Goal: Task Accomplishment & Management: Manage account settings

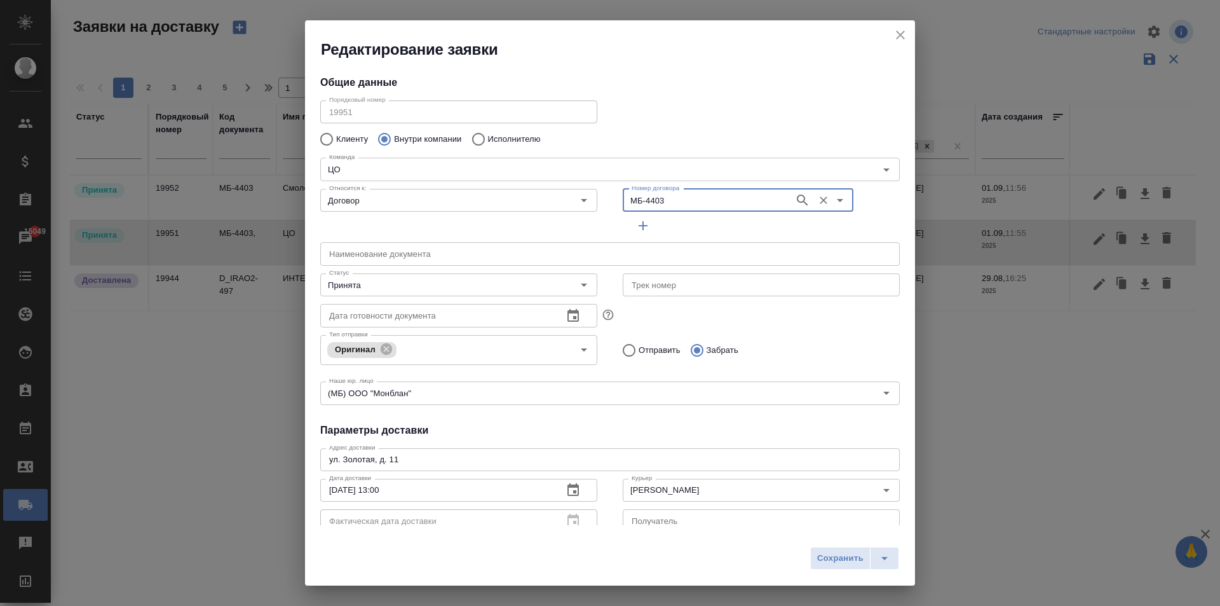
click at [902, 36] on icon "close" at bounding box center [900, 34] width 9 height 9
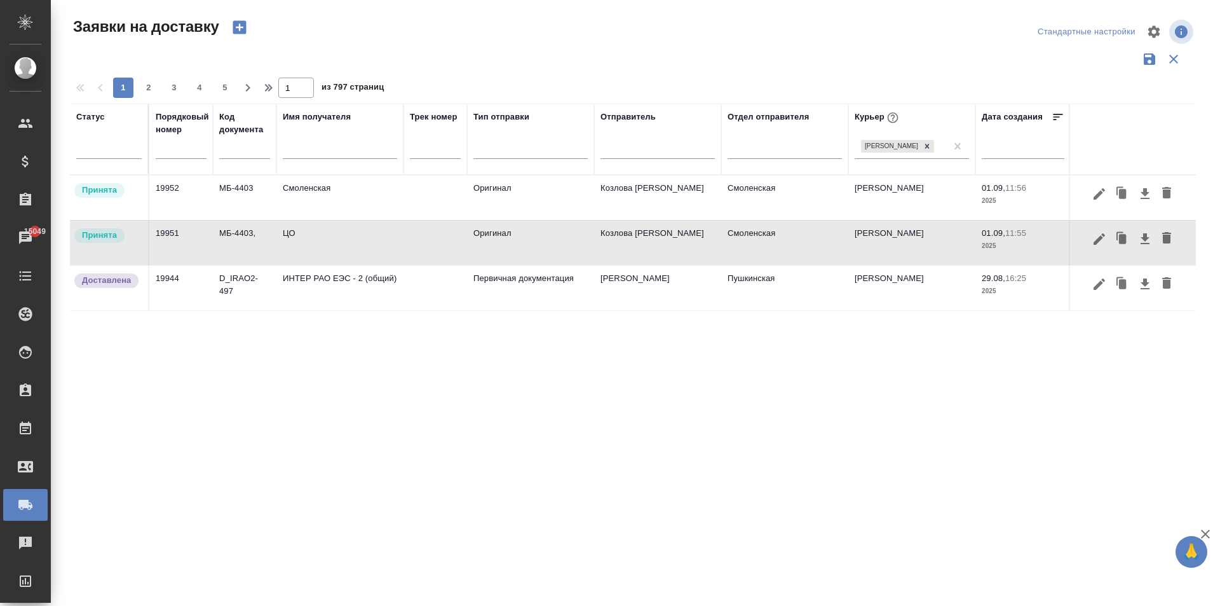
click at [360, 196] on td "Смоленская" at bounding box center [339, 197] width 127 height 44
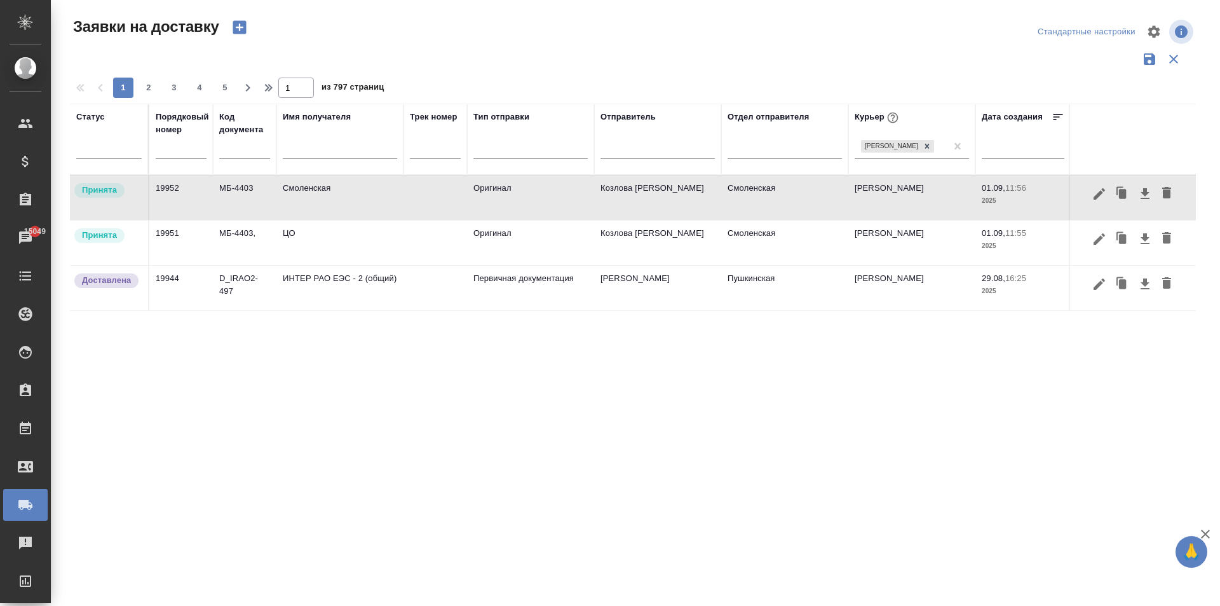
click at [360, 196] on td "Смоленская" at bounding box center [339, 197] width 127 height 44
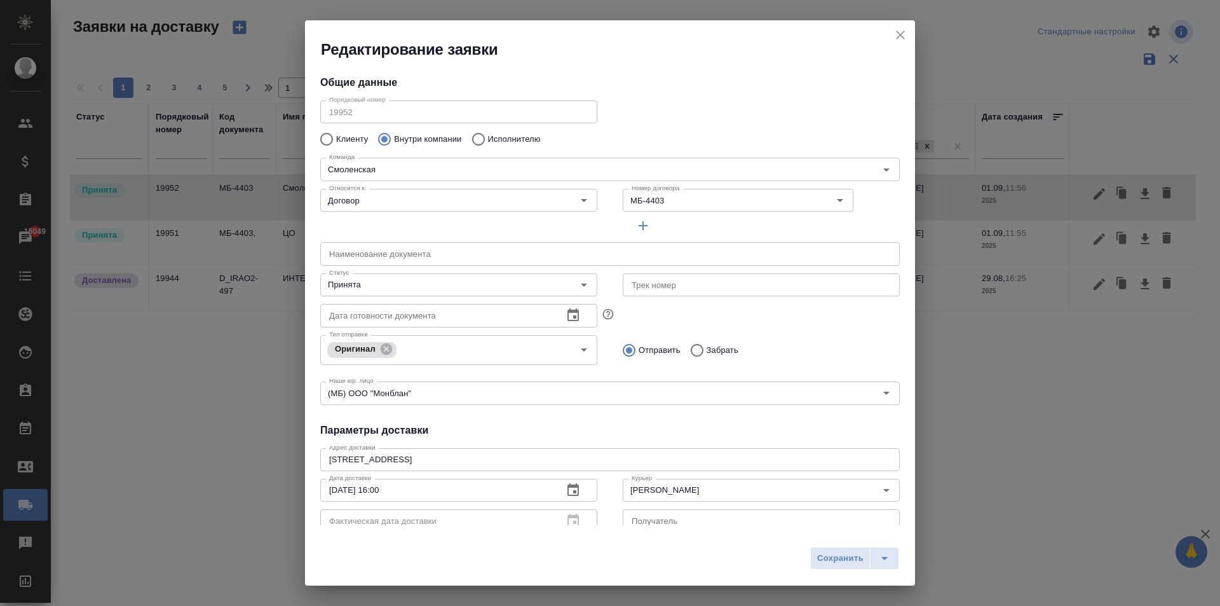
type input "Козлова [PERSON_NAME]"
click at [374, 288] on input "Принята" at bounding box center [437, 284] width 227 height 15
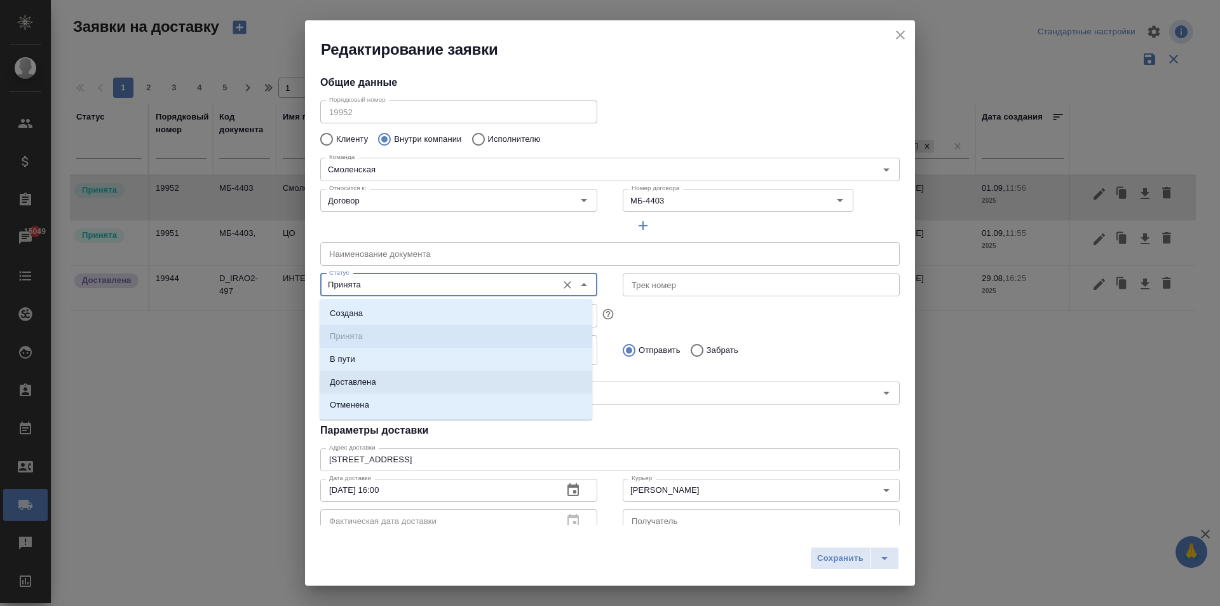
click at [376, 376] on p "Доставлена" at bounding box center [353, 382] width 46 height 13
type input "Доставлена"
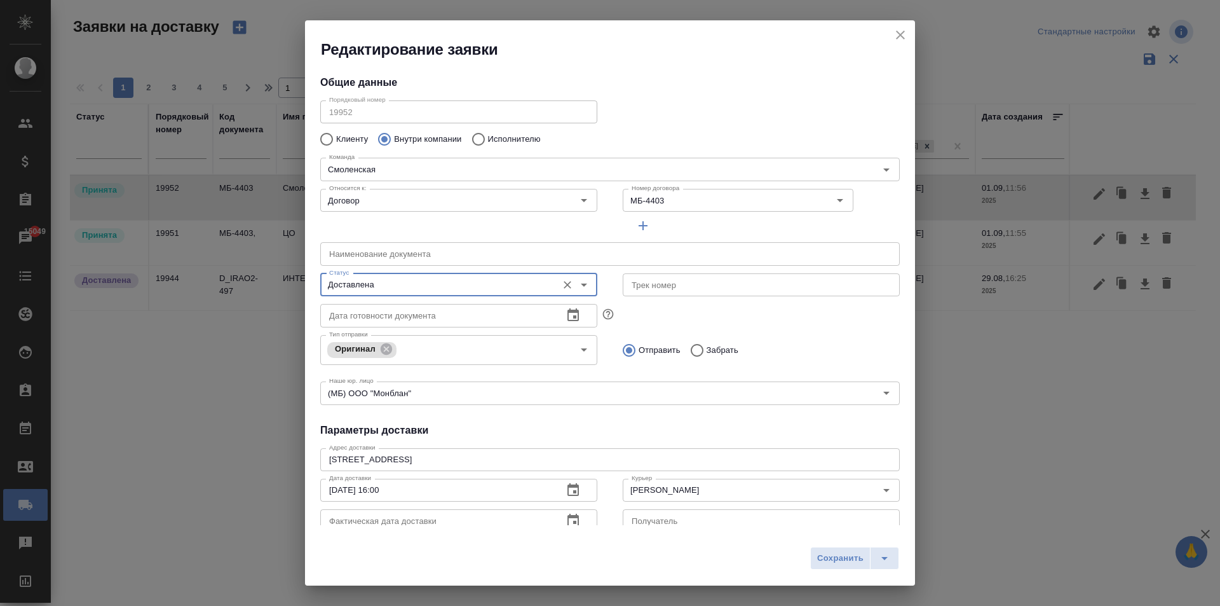
scroll to position [127, 0]
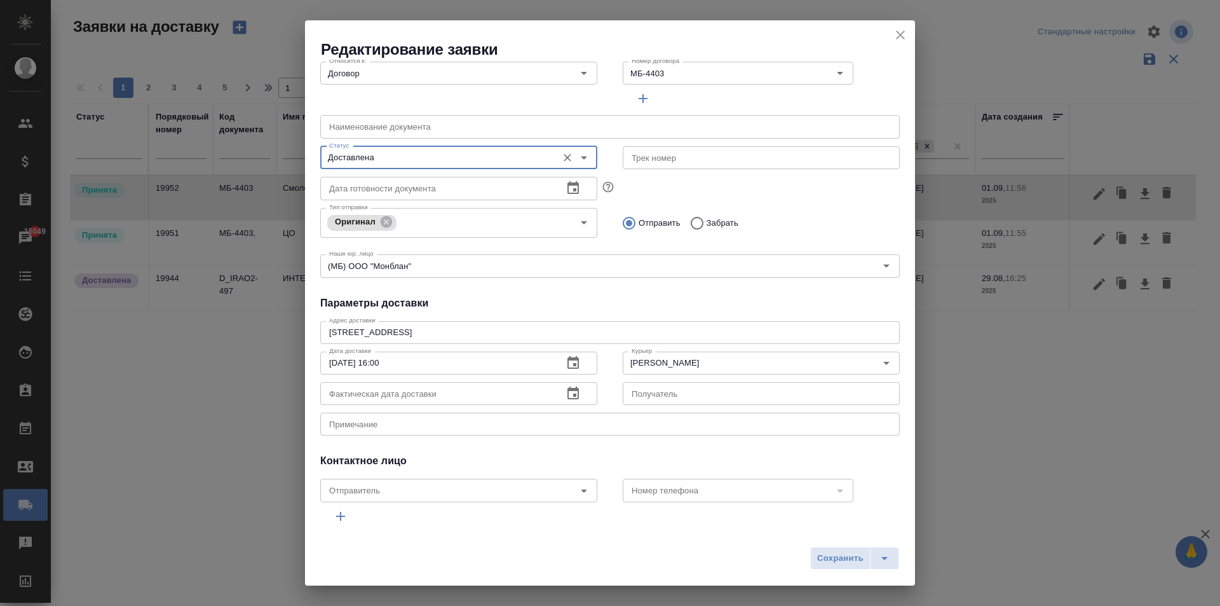
click at [565, 397] on icon "button" at bounding box center [572, 393] width 15 height 15
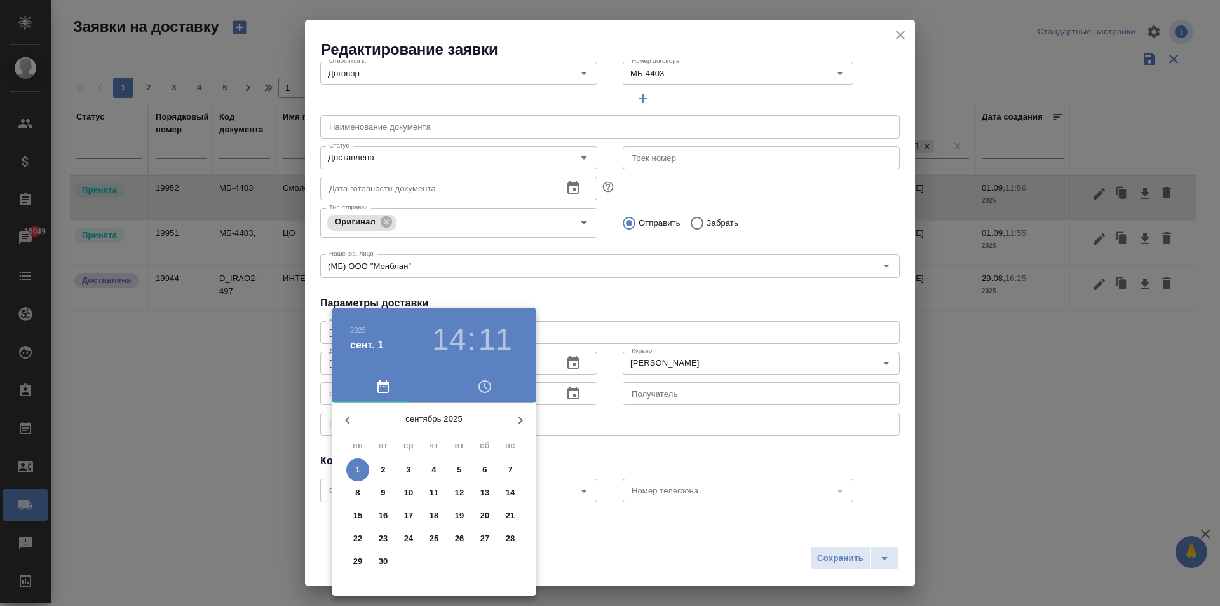
click at [355, 475] on span "1" at bounding box center [357, 469] width 23 height 13
type input "[DATE] 14:11"
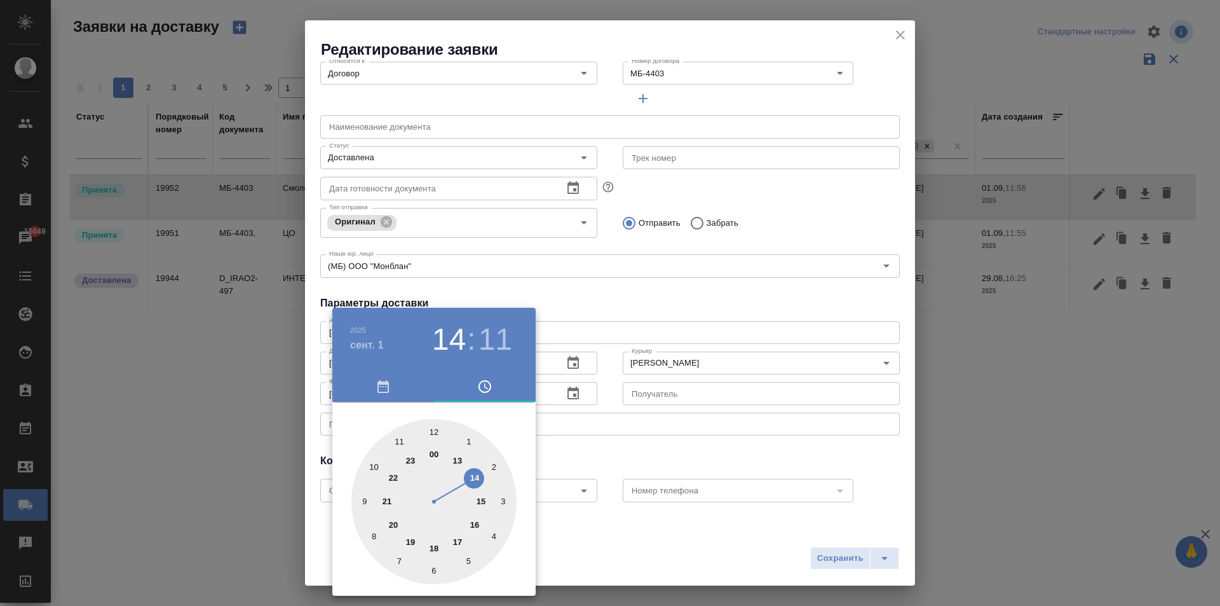
click at [639, 395] on div at bounding box center [610, 303] width 1220 height 606
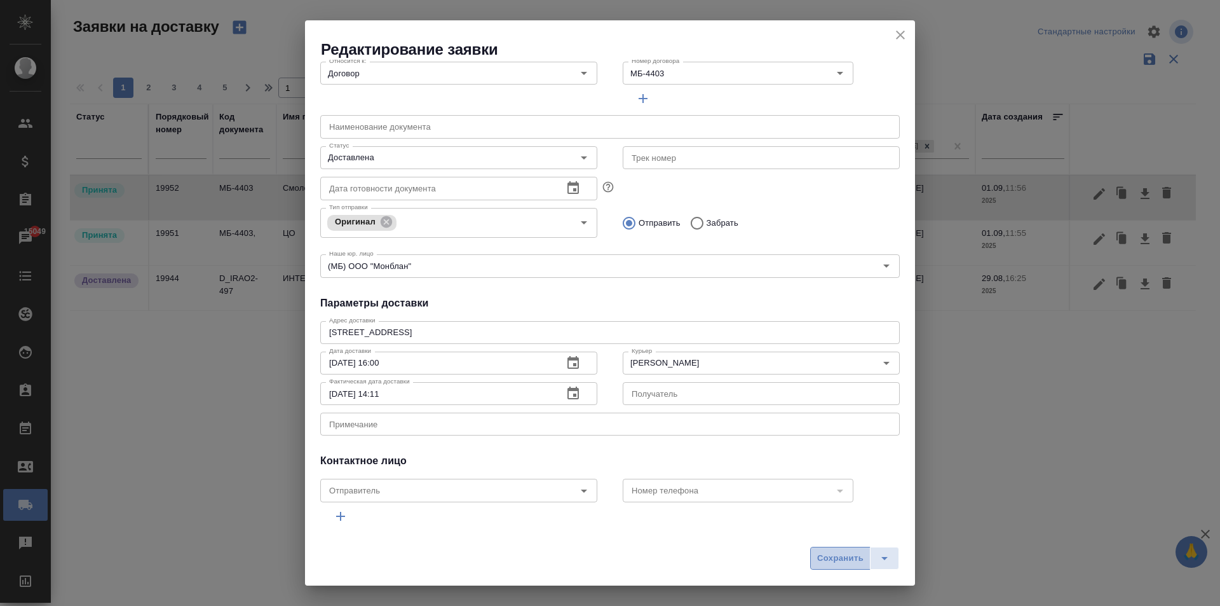
click at [839, 559] on span "Сохранить" at bounding box center [840, 558] width 46 height 15
type input "Принята"
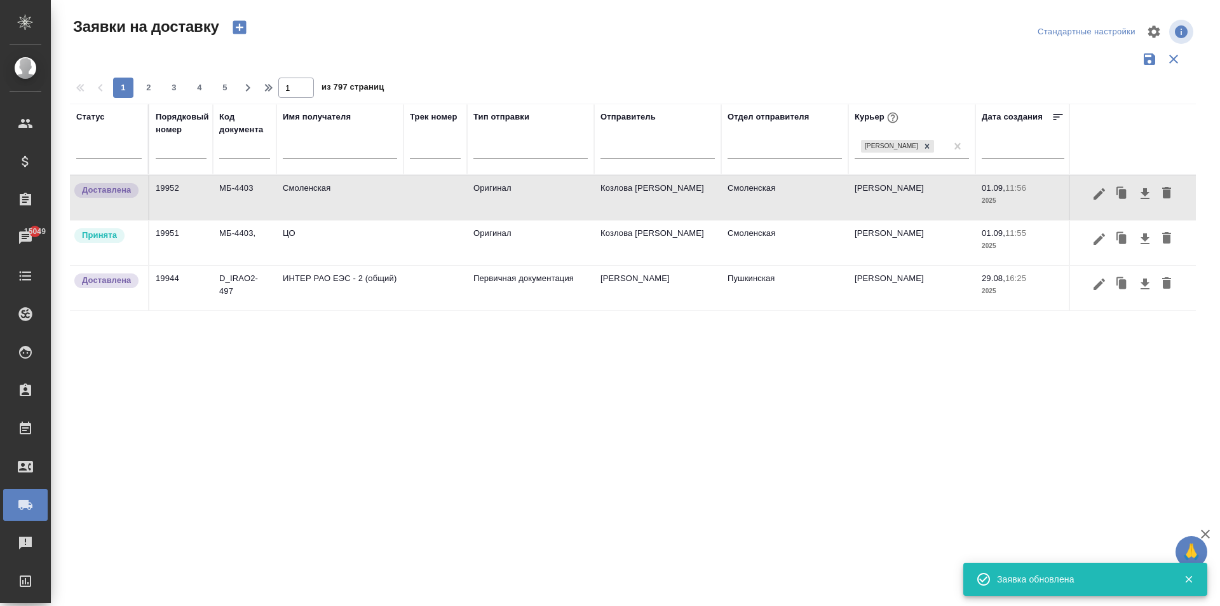
click at [312, 241] on td "ЦО" at bounding box center [339, 242] width 127 height 44
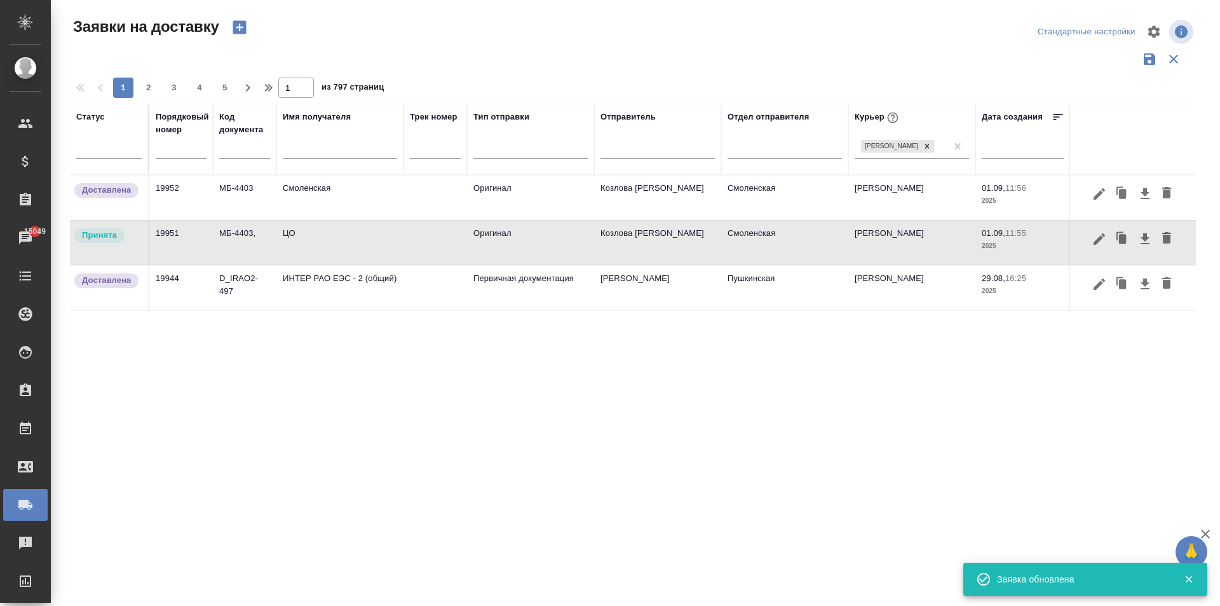
click at [312, 241] on td "ЦО" at bounding box center [339, 242] width 127 height 44
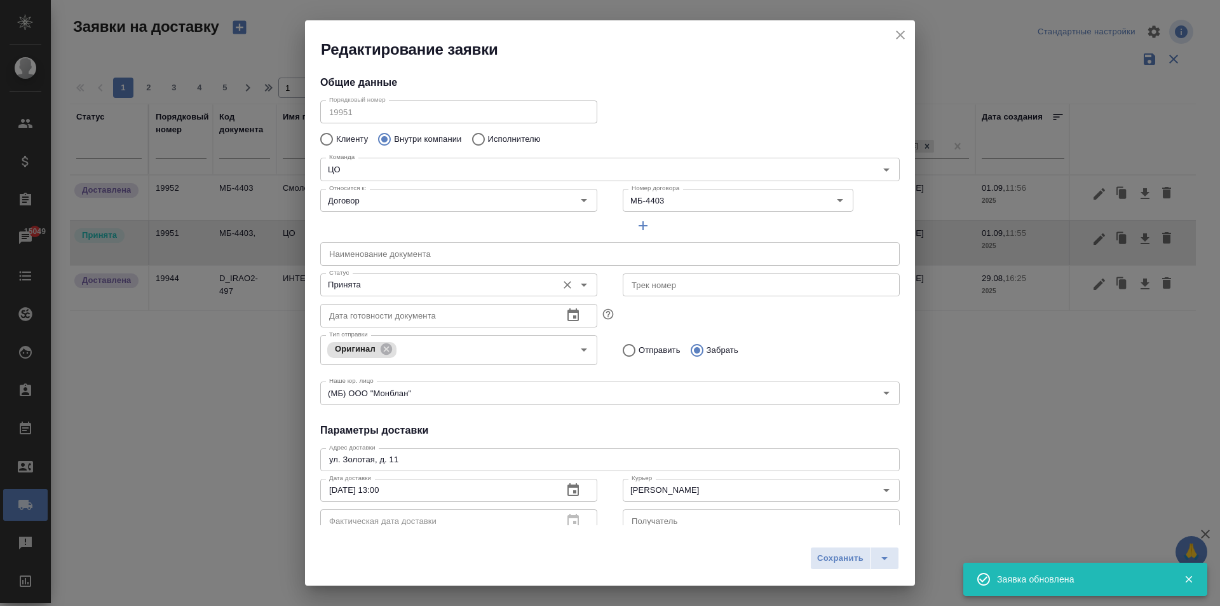
click at [364, 290] on input "Принята" at bounding box center [437, 284] width 227 height 15
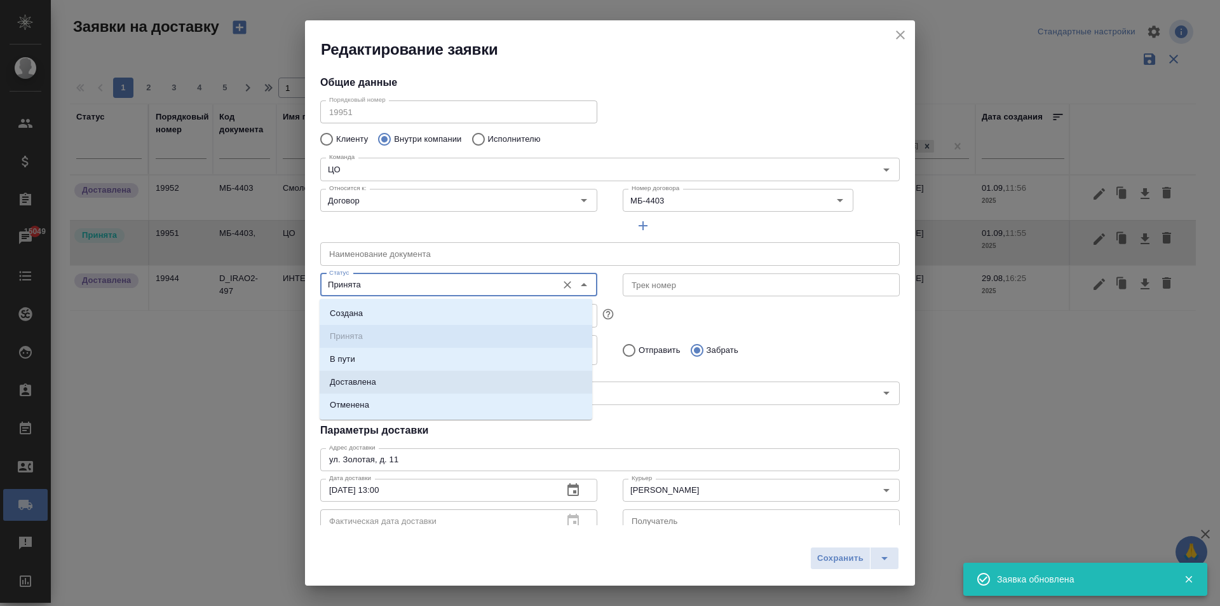
click at [391, 383] on li "Доставлена" at bounding box center [456, 381] width 273 height 23
type input "Доставлена"
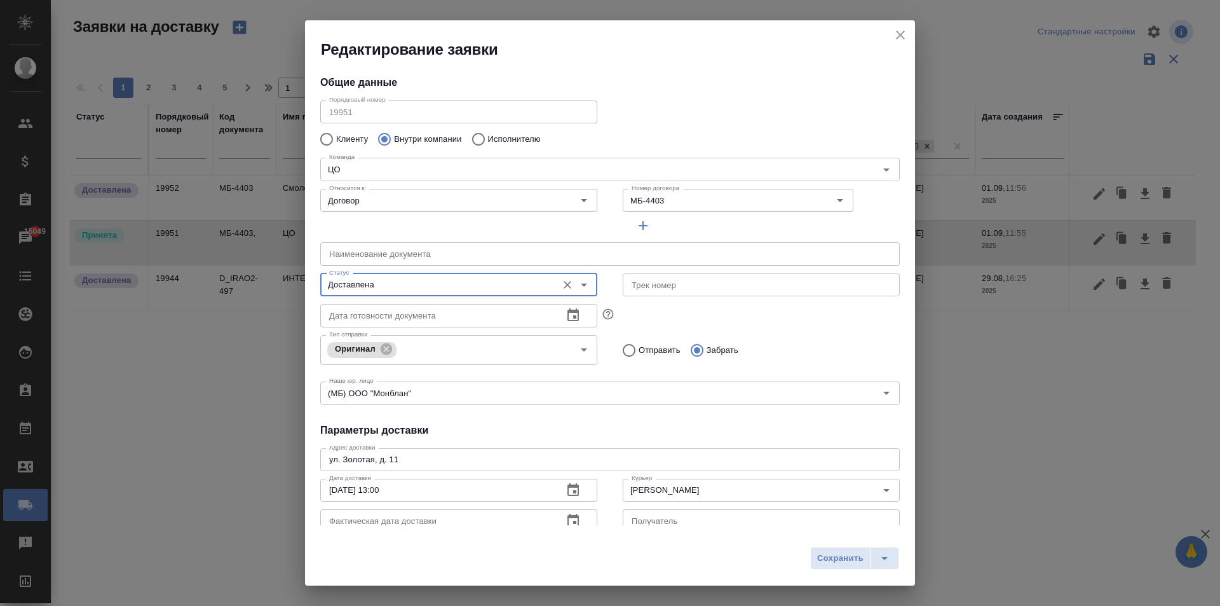
click at [572, 517] on icon "button" at bounding box center [572, 519] width 11 height 13
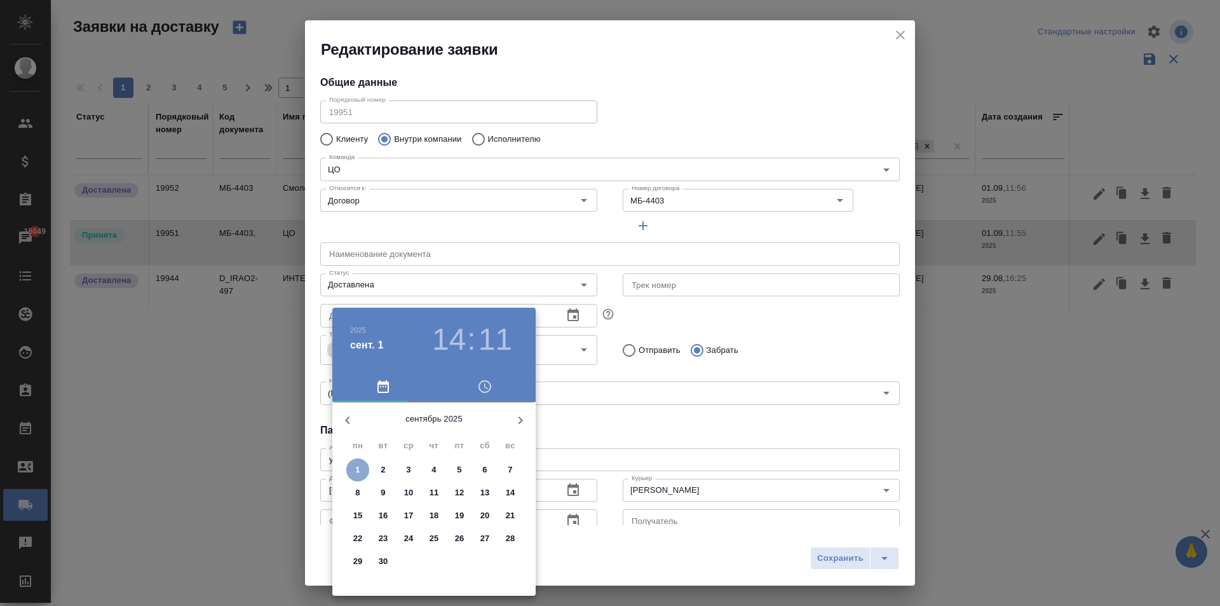
click at [362, 466] on span "1" at bounding box center [357, 469] width 23 height 13
type input "[DATE] 14:11"
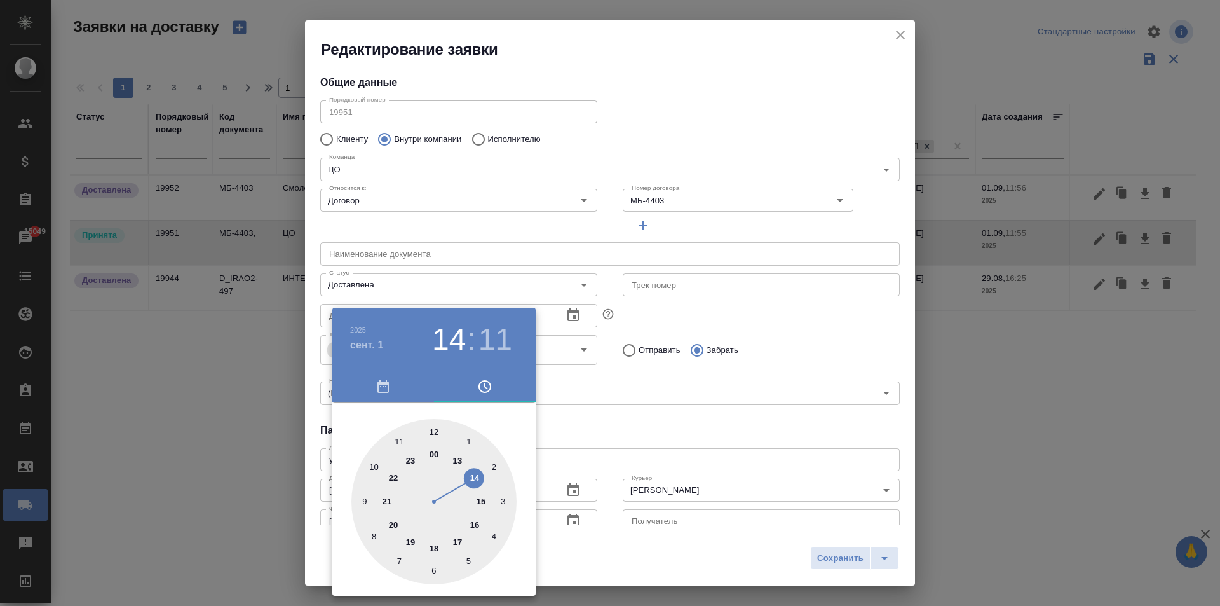
click at [637, 453] on div at bounding box center [610, 303] width 1220 height 606
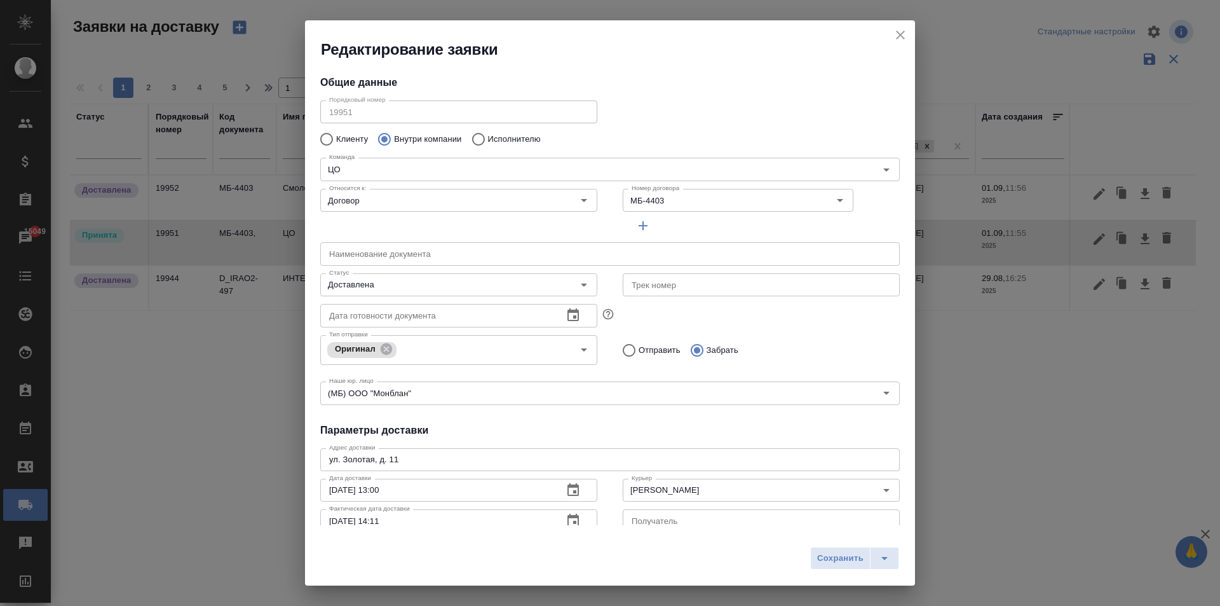
scroll to position [11, 0]
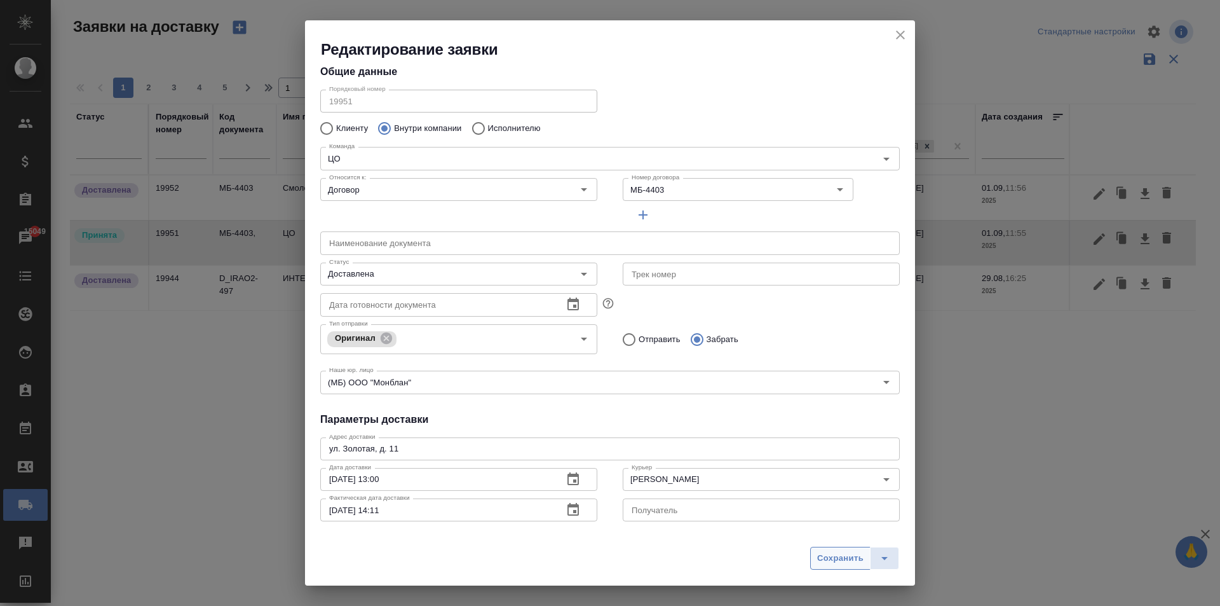
click at [833, 552] on span "Сохранить" at bounding box center [840, 558] width 46 height 15
type input "Принята"
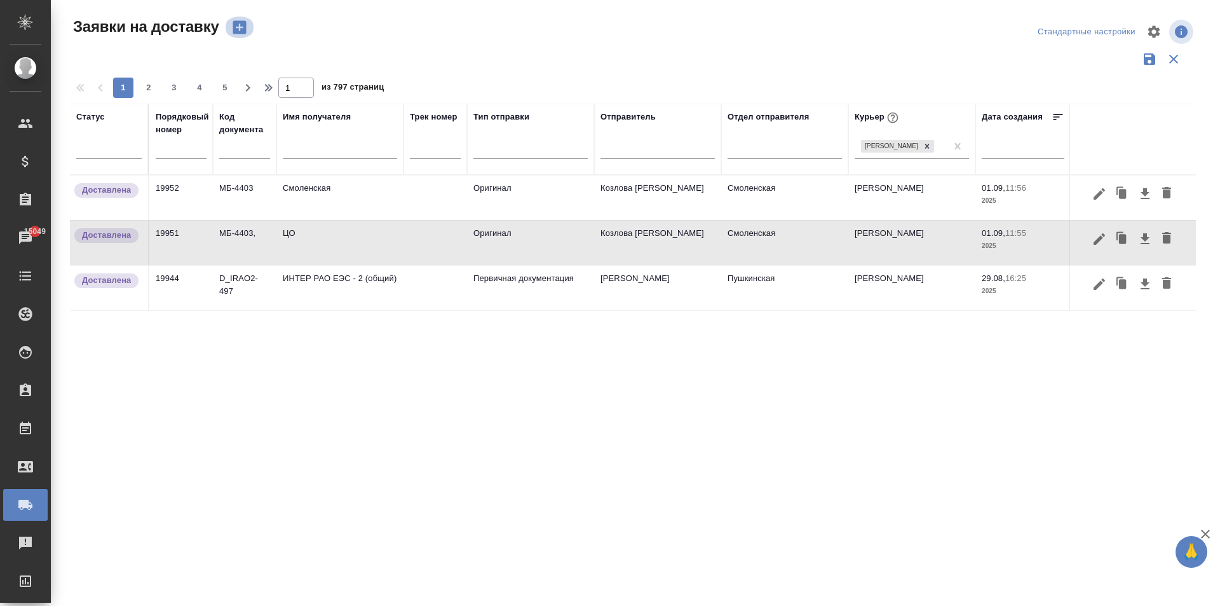
click at [236, 24] on icon "button" at bounding box center [239, 27] width 13 height 13
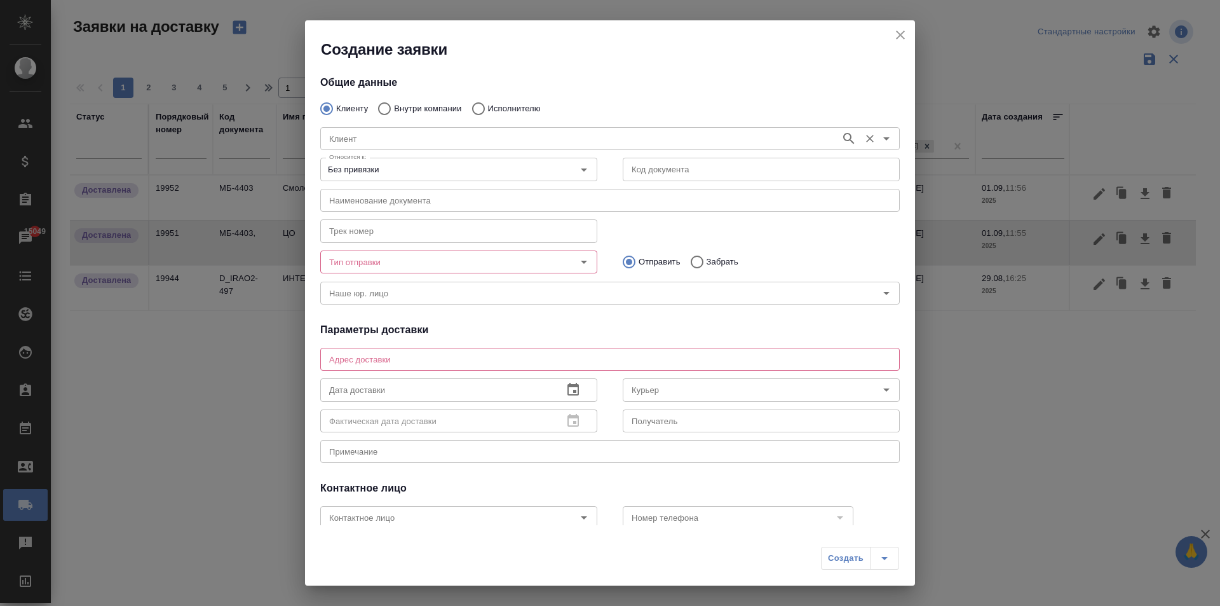
click at [396, 135] on input "Клиент" at bounding box center [579, 138] width 510 height 15
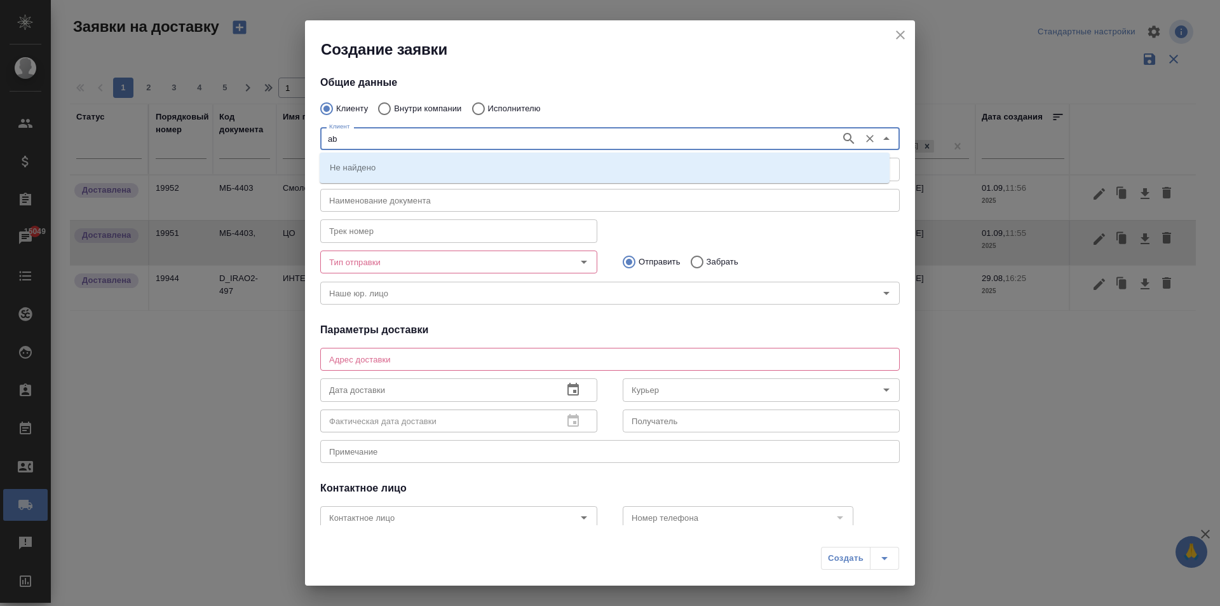
type input "a"
click at [405, 148] on div "[PERSON_NAME]" at bounding box center [609, 138] width 579 height 23
drag, startPoint x: 363, startPoint y: 146, endPoint x: 675, endPoint y: 72, distance: 320.6
click at [363, 144] on input "физ" at bounding box center [579, 138] width 510 height 15
type input "ф"
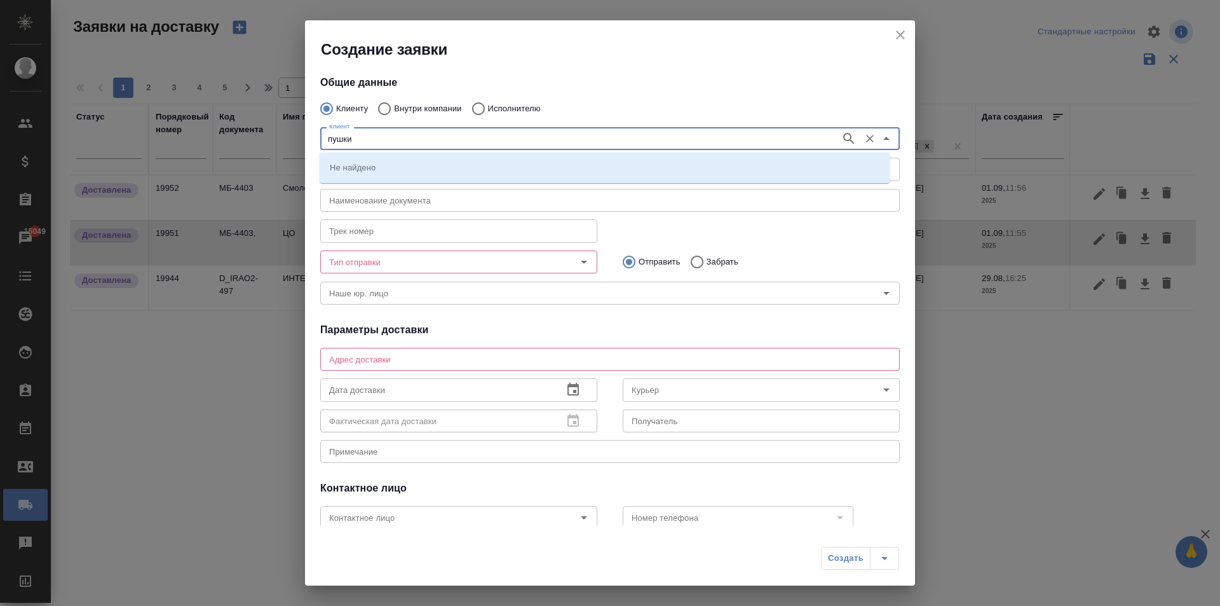
type input "пушки"
click at [894, 27] on button "close" at bounding box center [900, 34] width 19 height 19
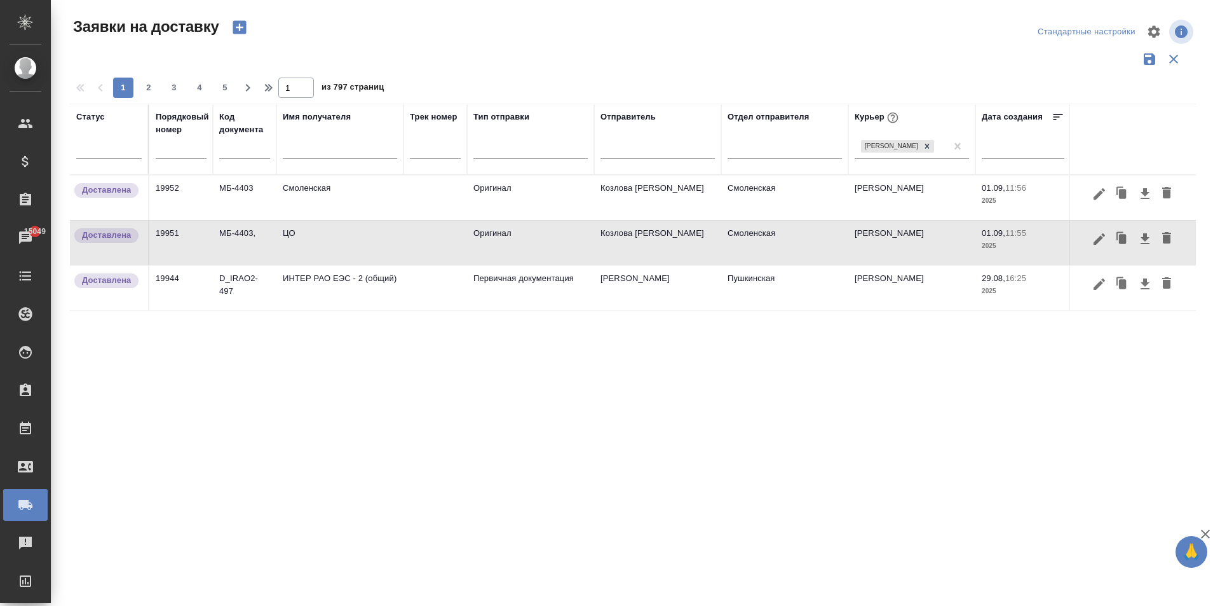
click at [311, 145] on input "text" at bounding box center [340, 150] width 114 height 16
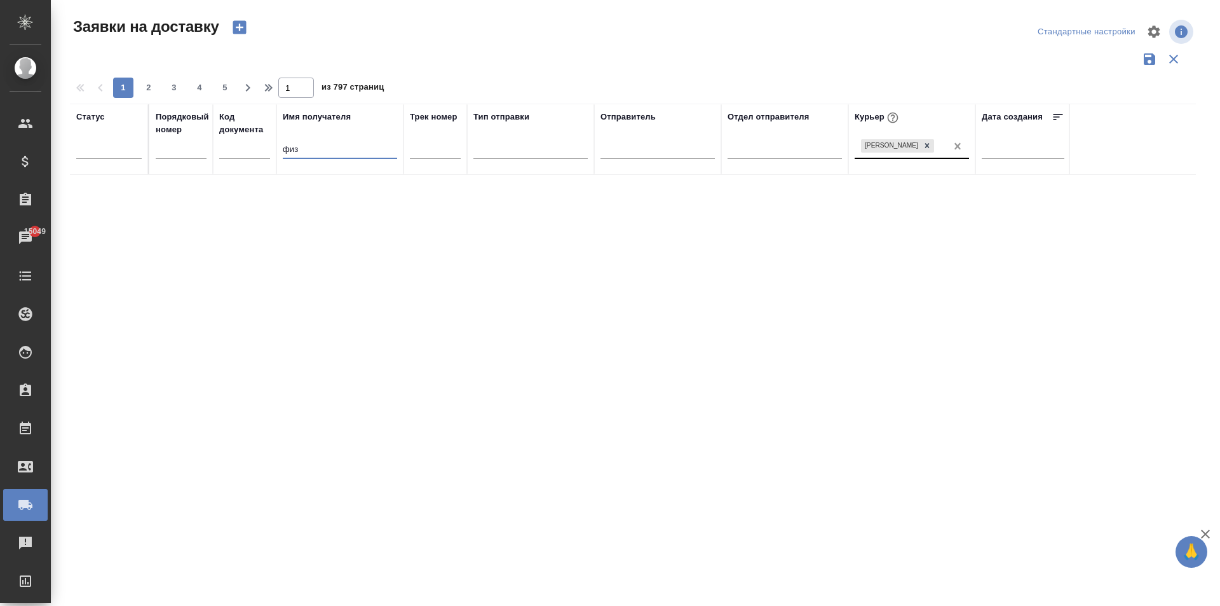
type input "физ"
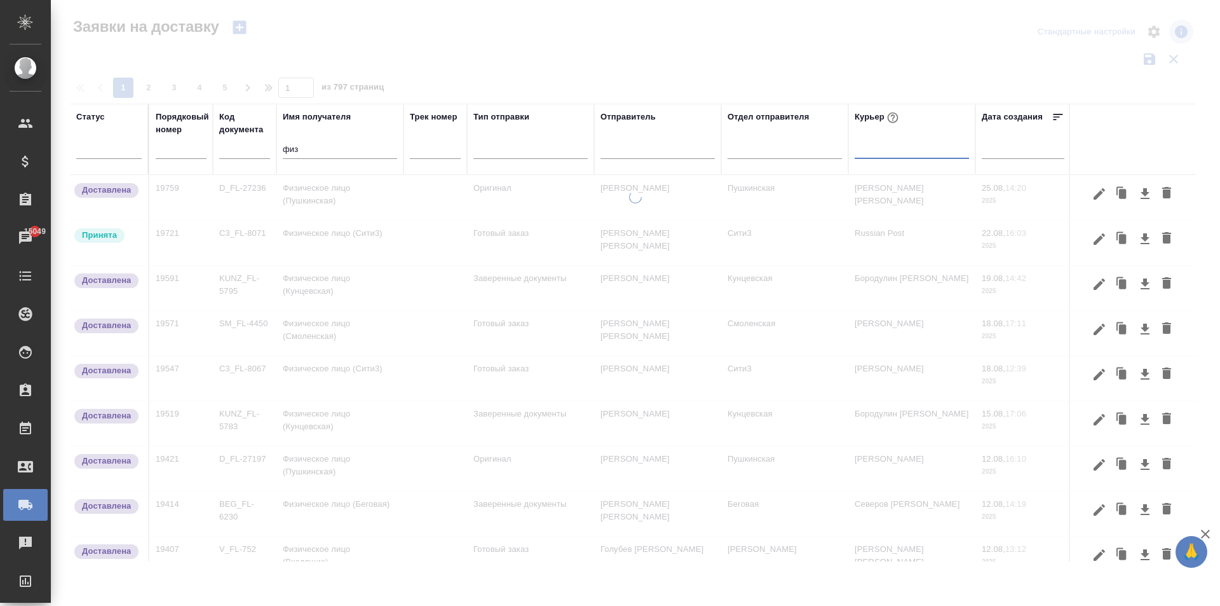
click at [302, 149] on input "физ" at bounding box center [340, 150] width 114 height 16
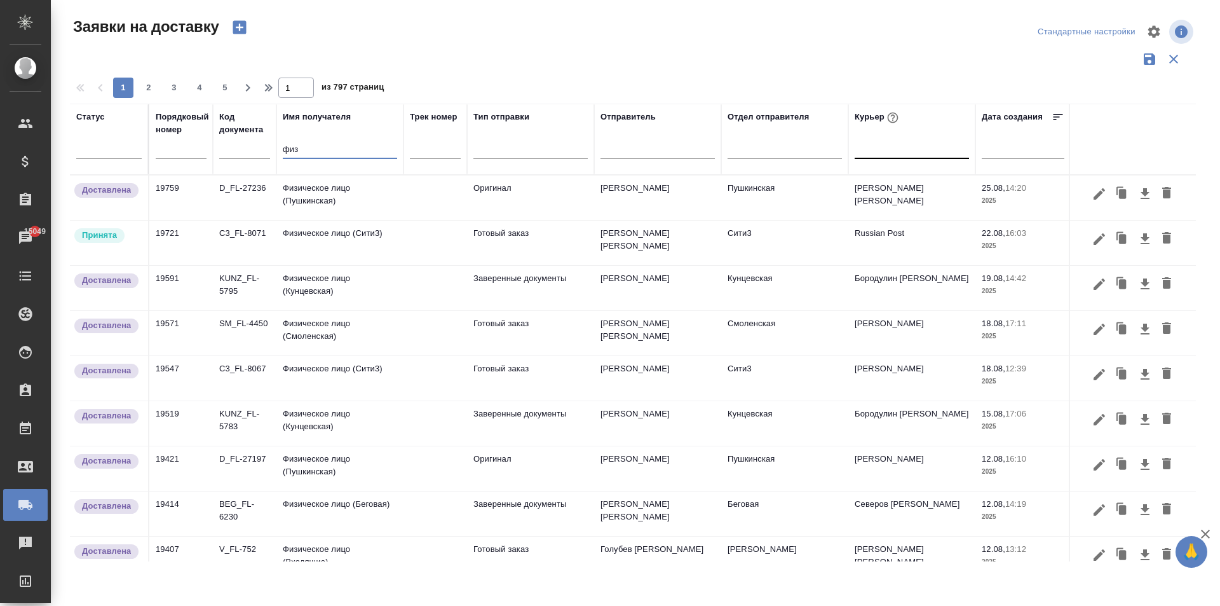
click at [313, 198] on td "Физическое лицо (Пушкинская)" at bounding box center [339, 197] width 127 height 44
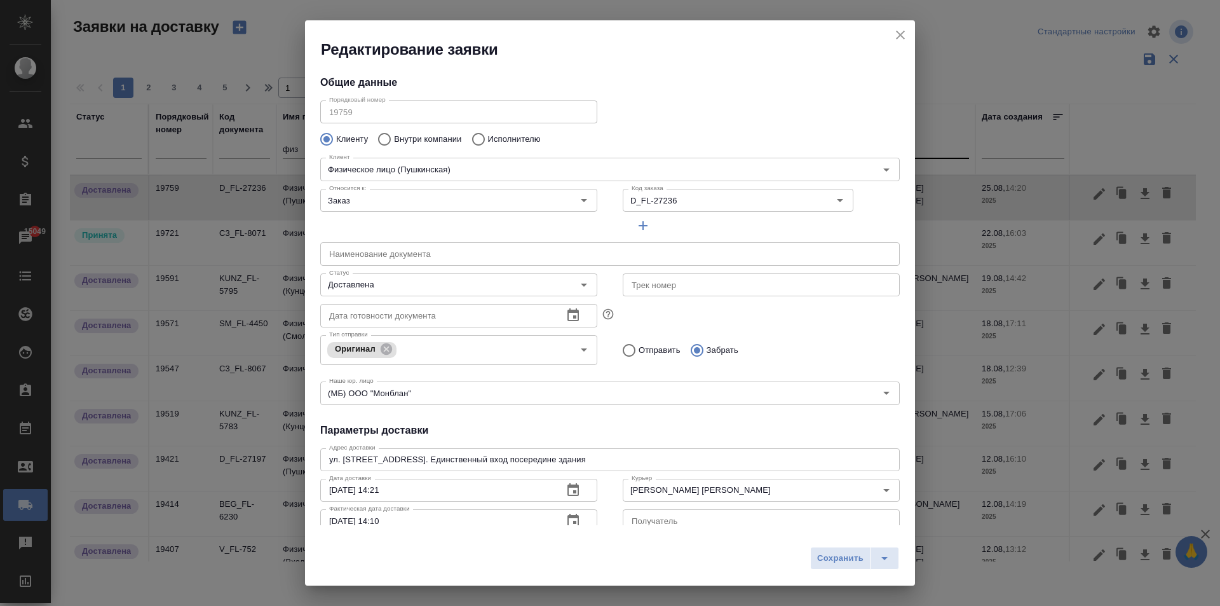
type input "[PERSON_NAME]"
type input "[PHONE_NUMBER]"
click at [900, 34] on icon "close" at bounding box center [900, 34] width 9 height 9
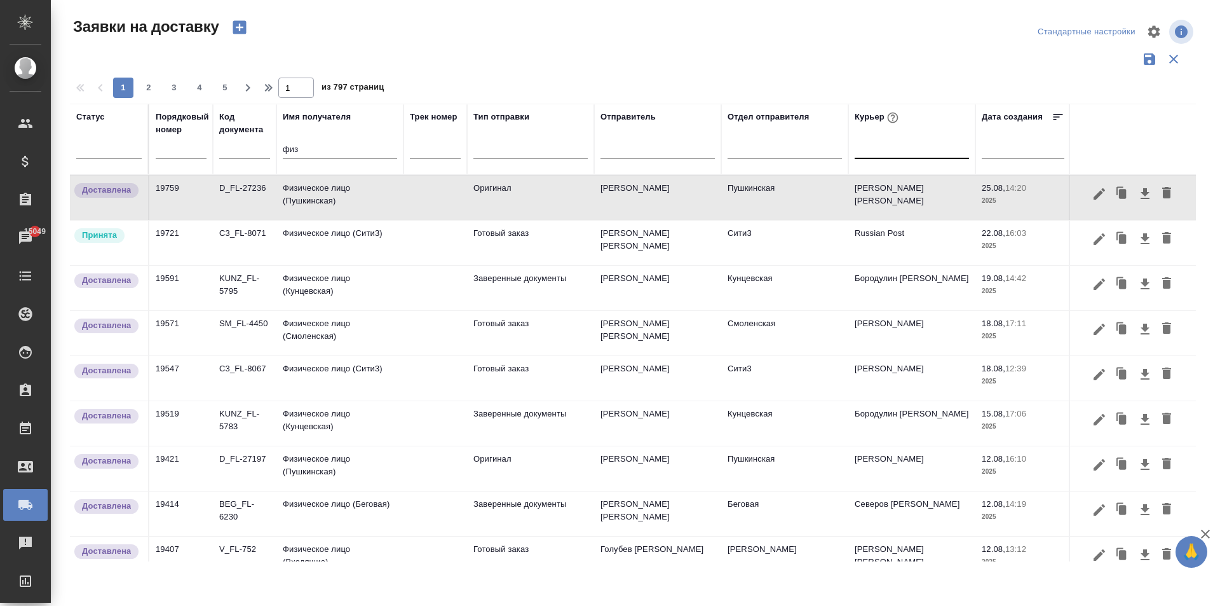
click at [326, 467] on td "Физическое лицо (Пушкинская)" at bounding box center [339, 468] width 127 height 44
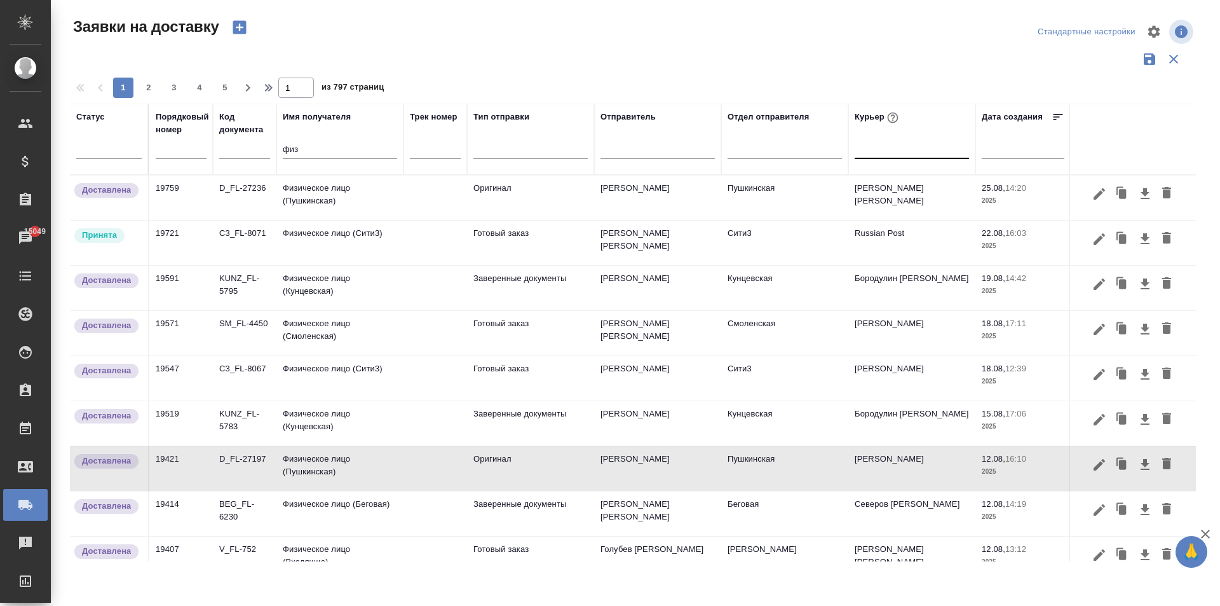
click at [320, 463] on td "Физическое лицо (Пушкинская)" at bounding box center [339, 468] width 127 height 44
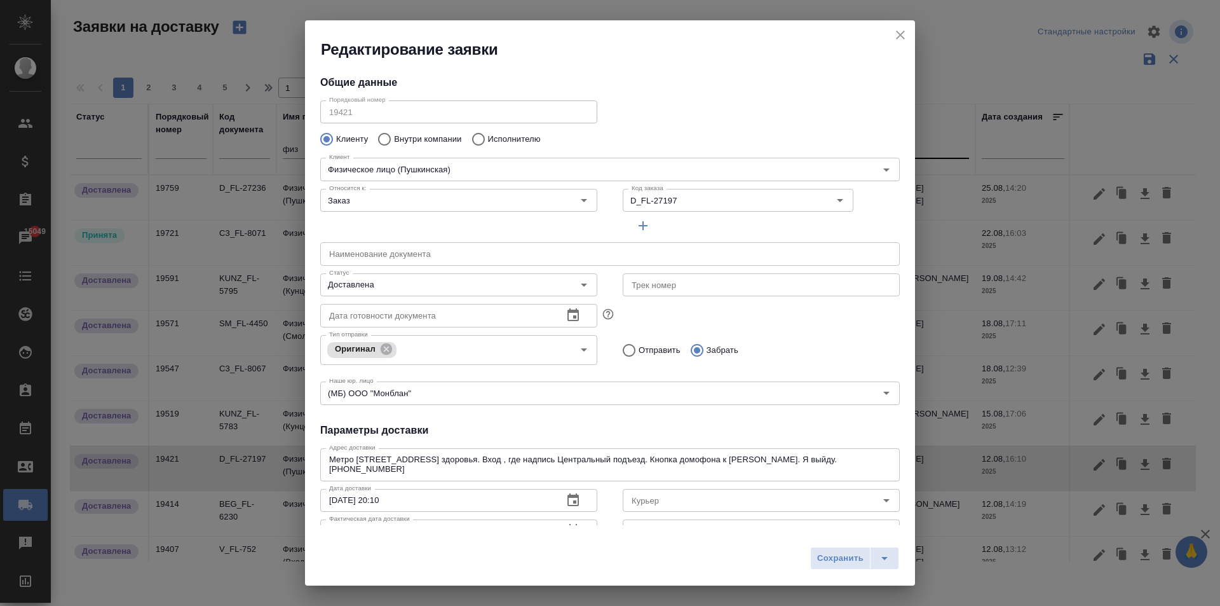
click at [904, 37] on icon "close" at bounding box center [900, 34] width 15 height 15
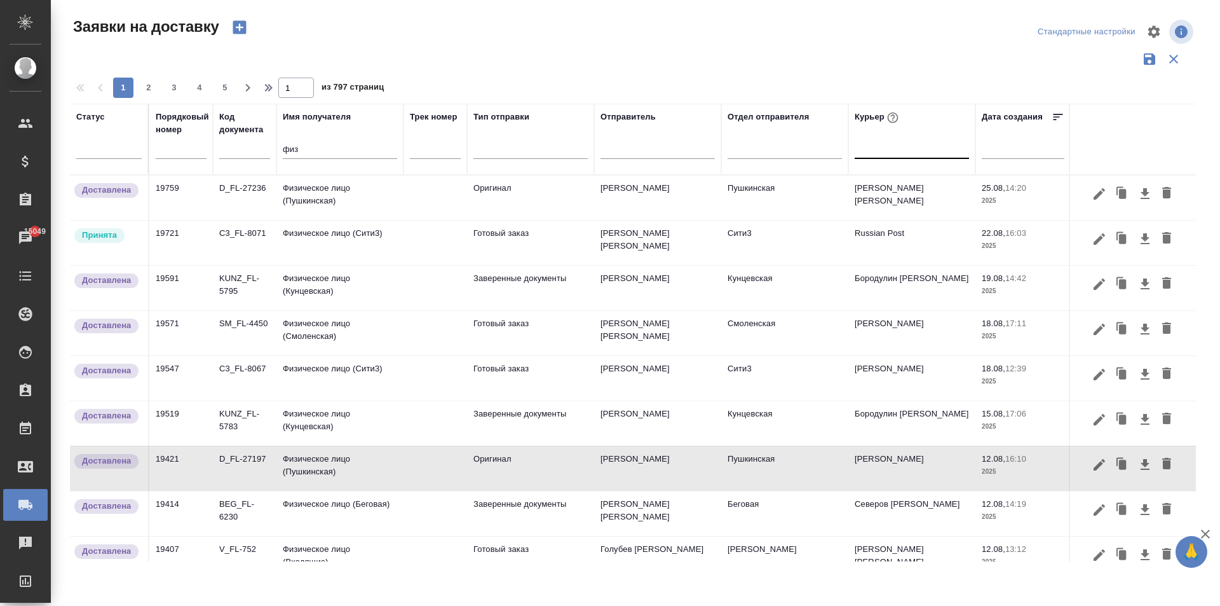
click at [334, 197] on td "Физическое лицо (Пушкинская)" at bounding box center [339, 197] width 127 height 44
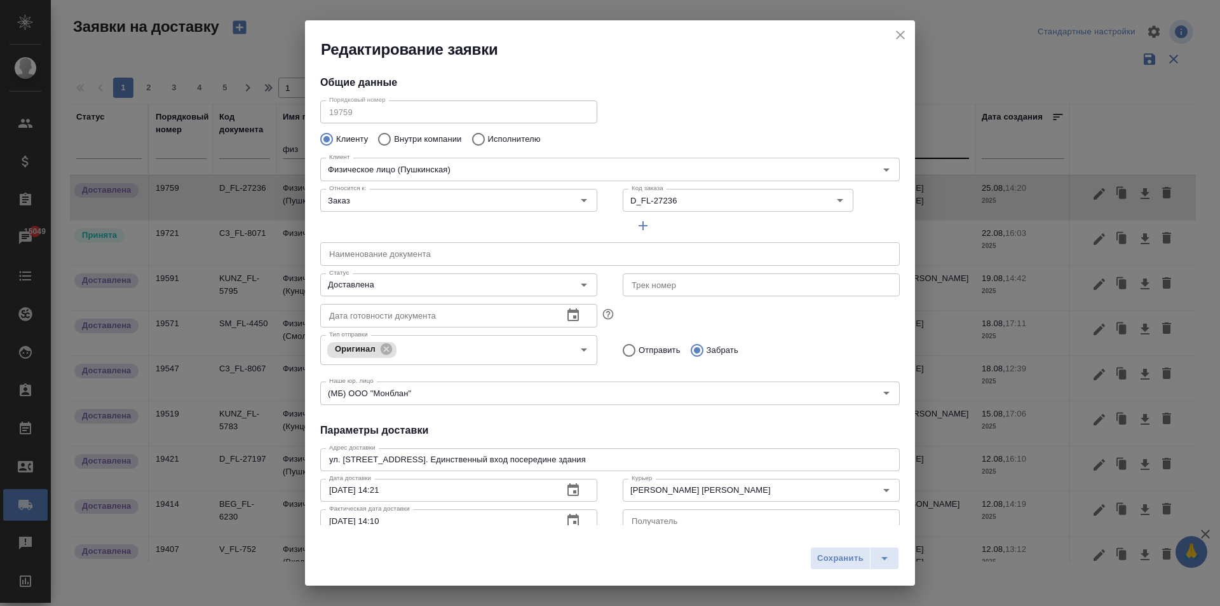
click at [898, 37] on icon "close" at bounding box center [900, 34] width 9 height 9
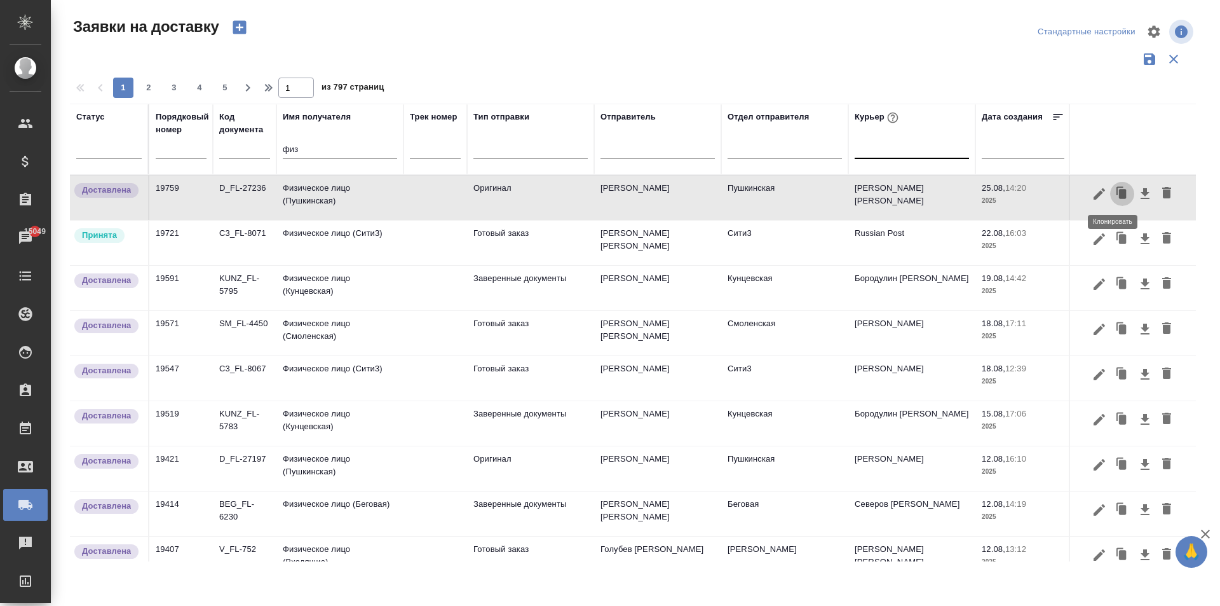
click at [1119, 196] on icon "button" at bounding box center [1123, 194] width 8 height 10
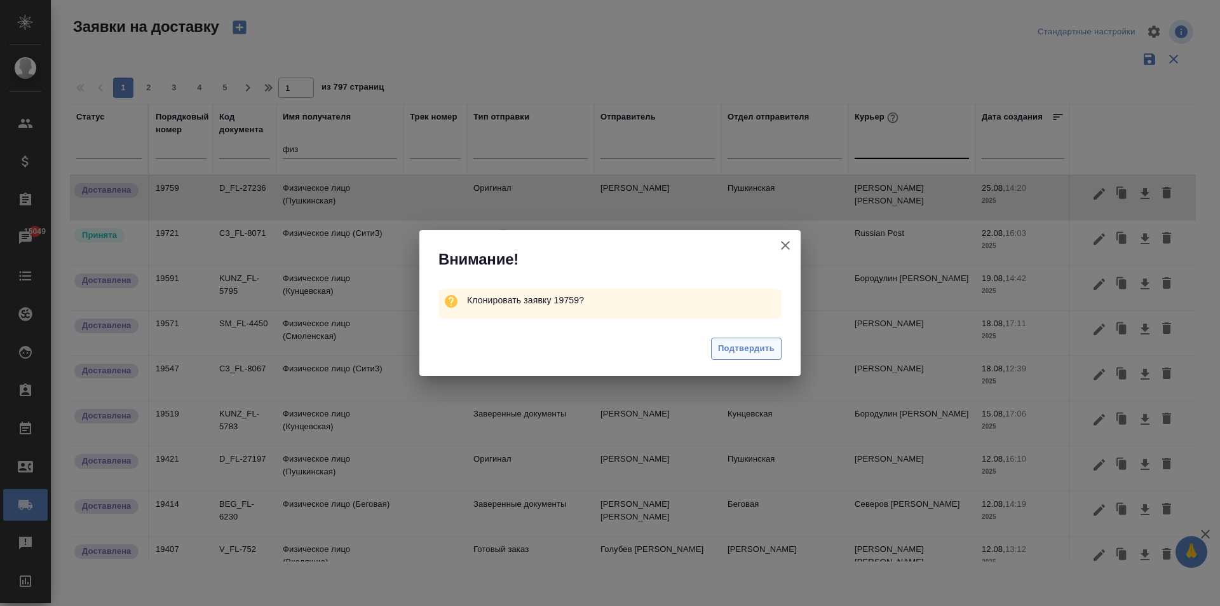
click at [735, 353] on span "Подтвердить" at bounding box center [746, 348] width 57 height 15
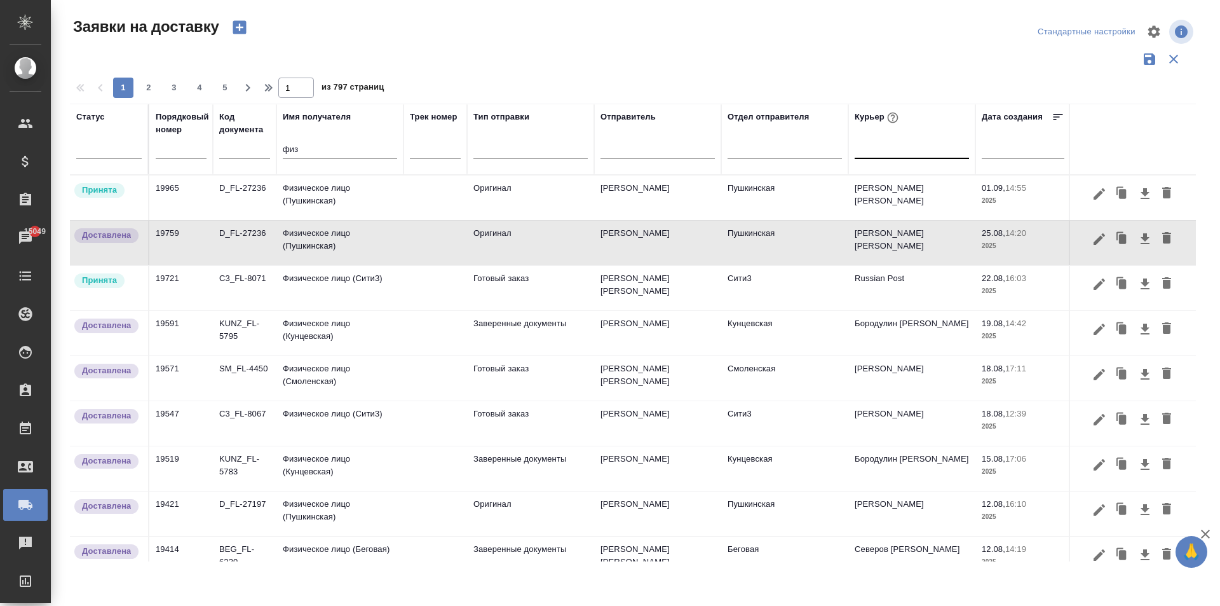
click at [341, 200] on td "Физическое лицо (Пушкинская)" at bounding box center [339, 197] width 127 height 44
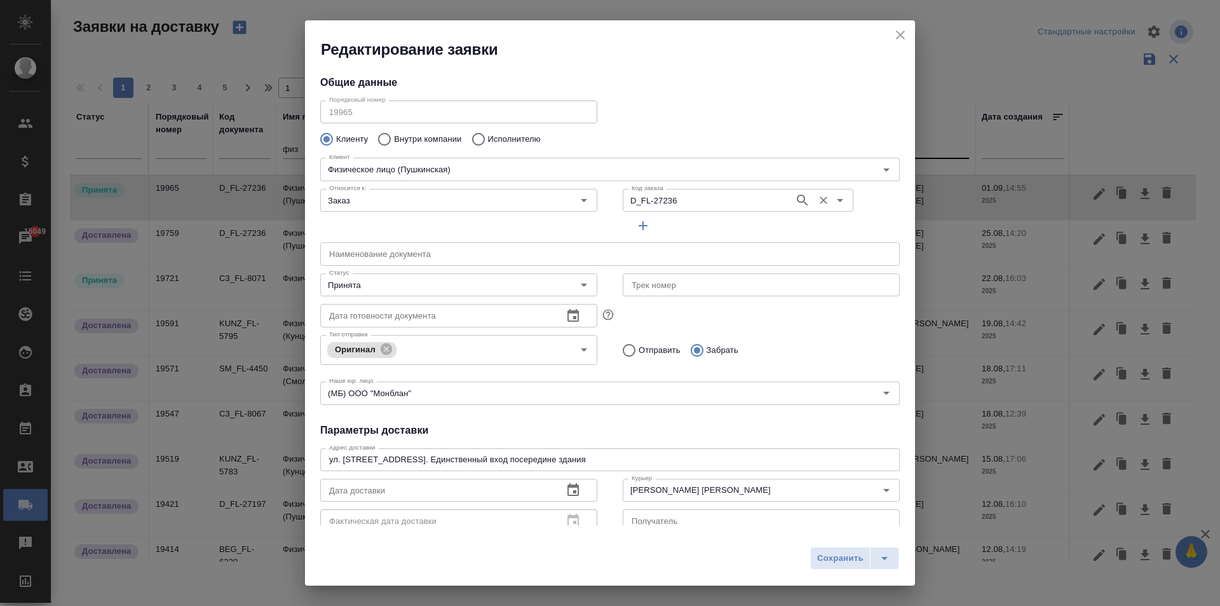
click at [660, 199] on input "D_FL-27236" at bounding box center [706, 200] width 161 height 15
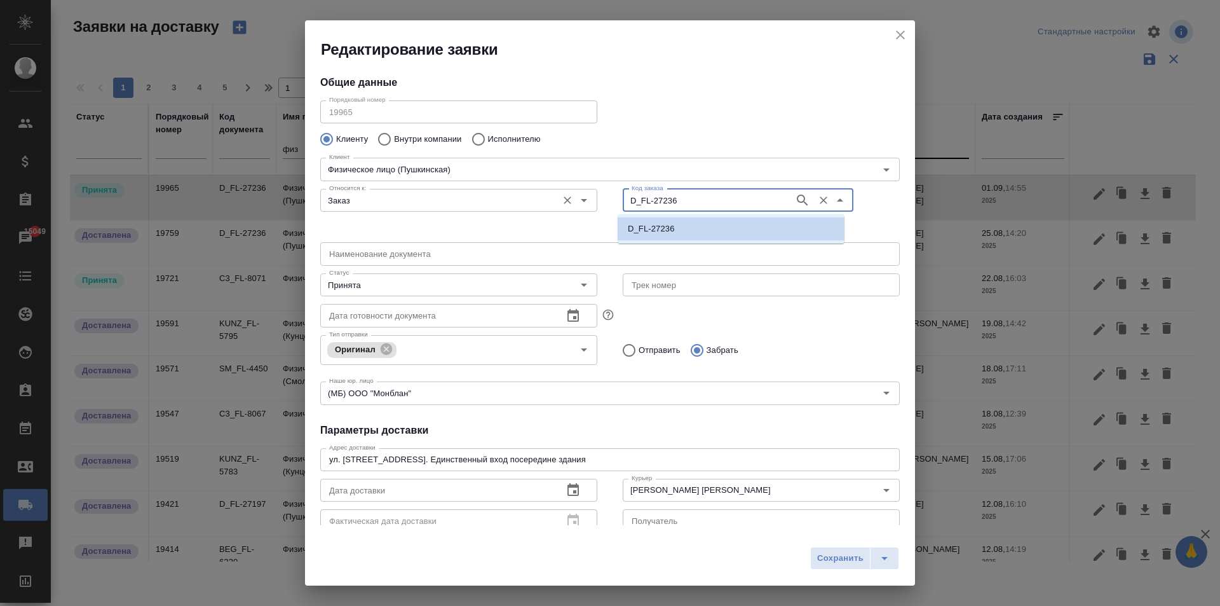
click at [344, 201] on input "Заказ" at bounding box center [437, 200] width 227 height 15
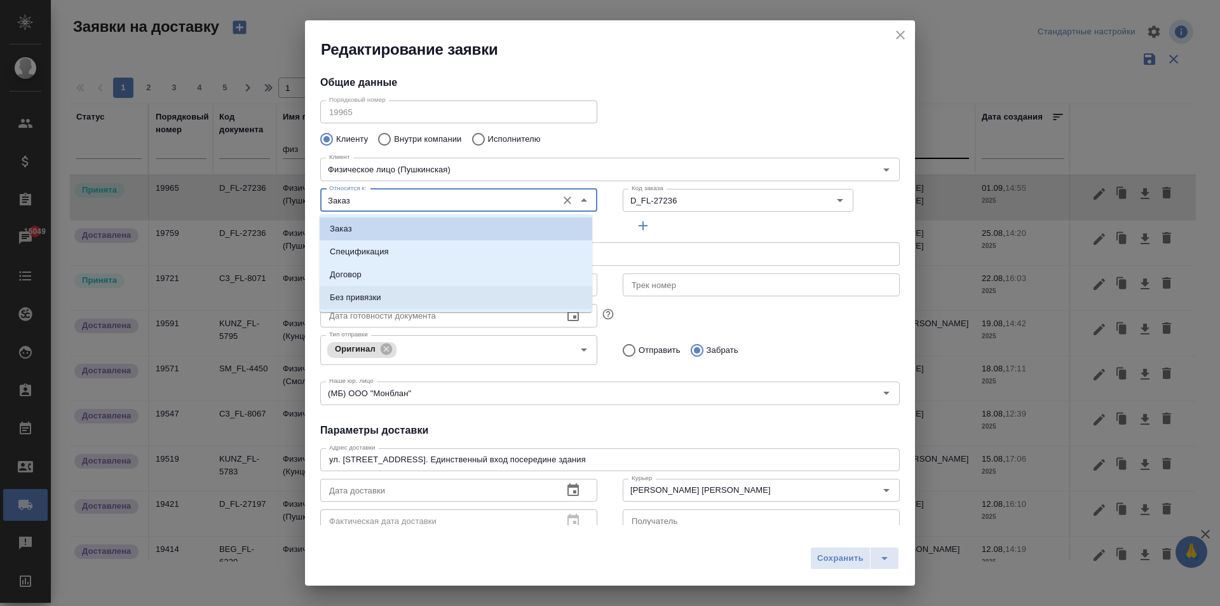
click at [363, 299] on p "Без привязки" at bounding box center [355, 297] width 51 height 13
type input "Без привязки"
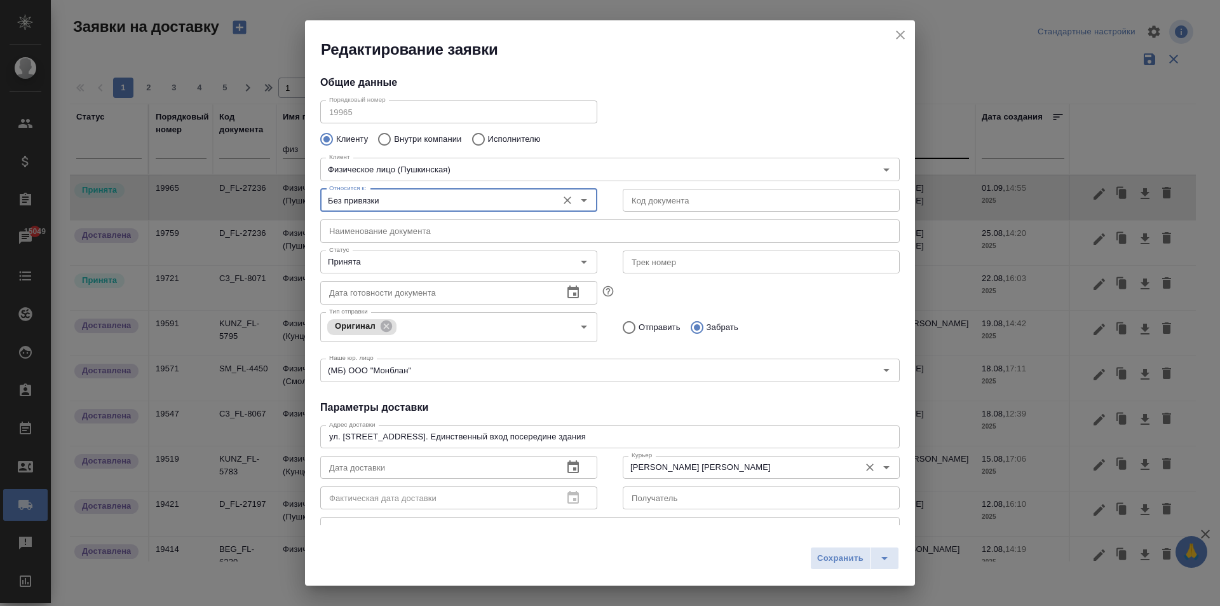
click at [731, 471] on input "[PERSON_NAME] [PERSON_NAME]" at bounding box center [739, 466] width 227 height 15
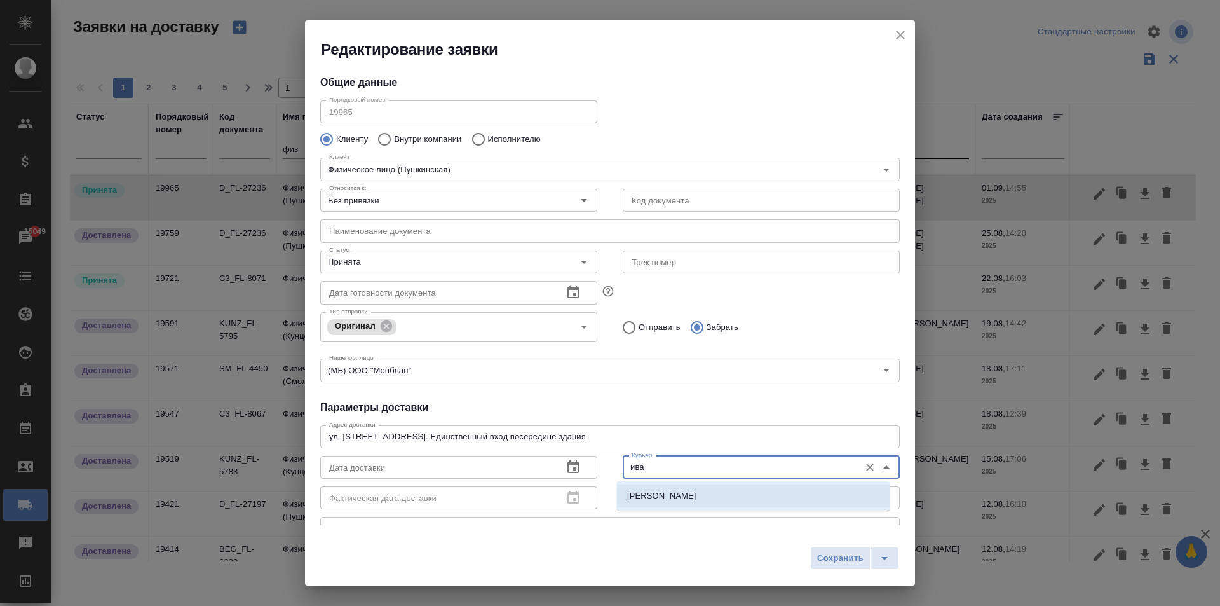
click at [724, 502] on li "[PERSON_NAME]" at bounding box center [753, 495] width 273 height 23
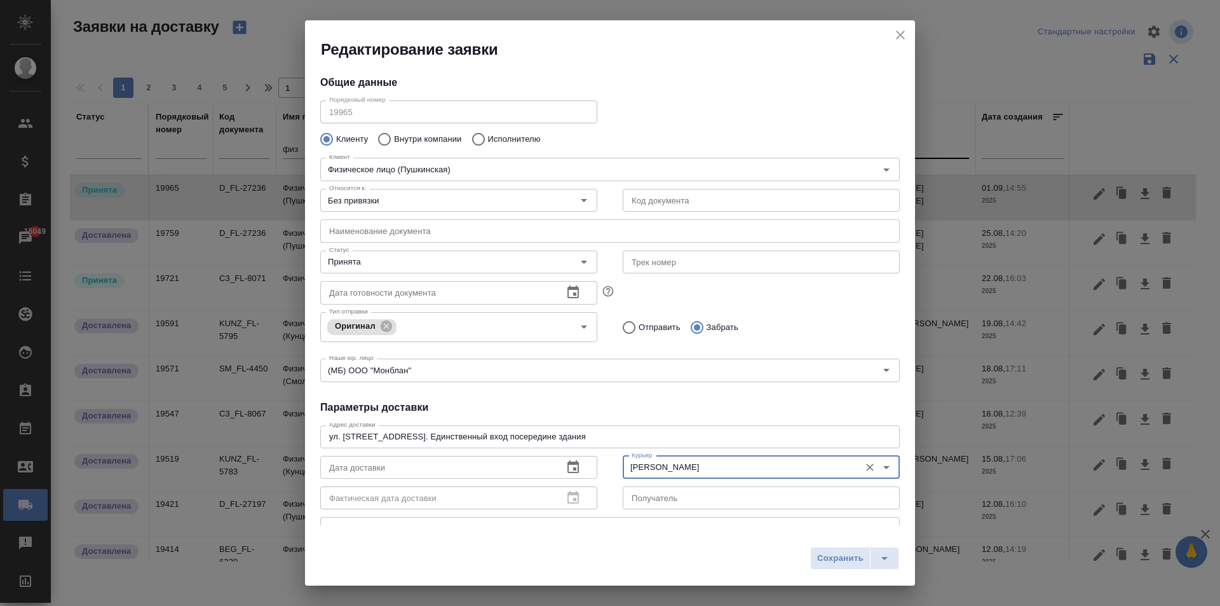
type input "[PERSON_NAME]"
click at [569, 463] on icon "button" at bounding box center [572, 466] width 11 height 13
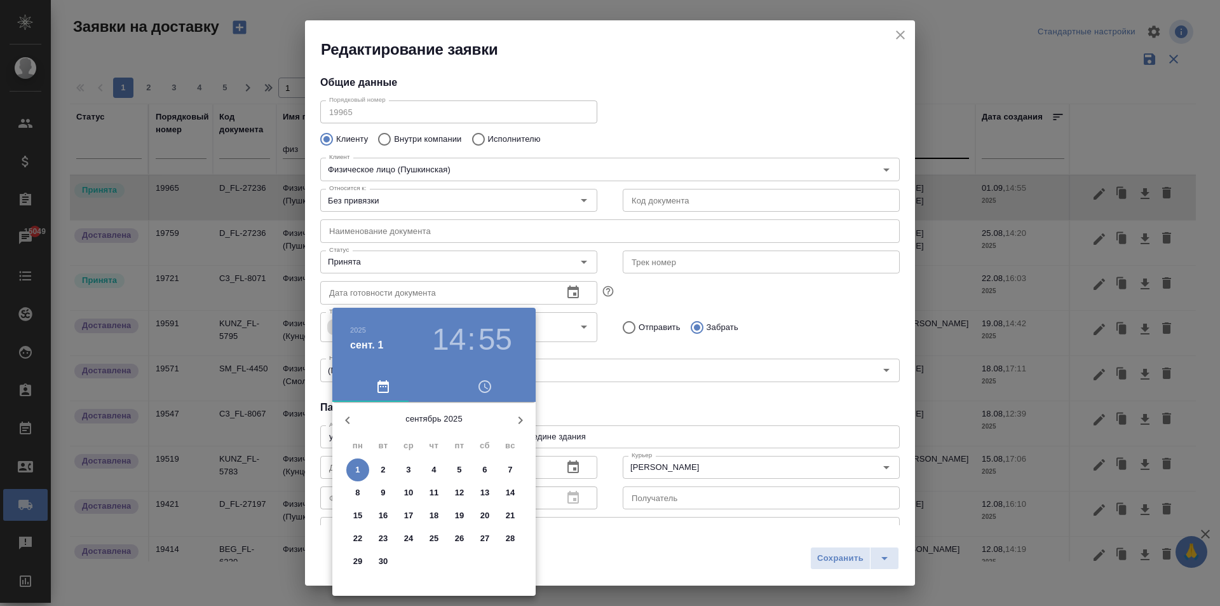
click at [346, 477] on div "1" at bounding box center [357, 469] width 25 height 23
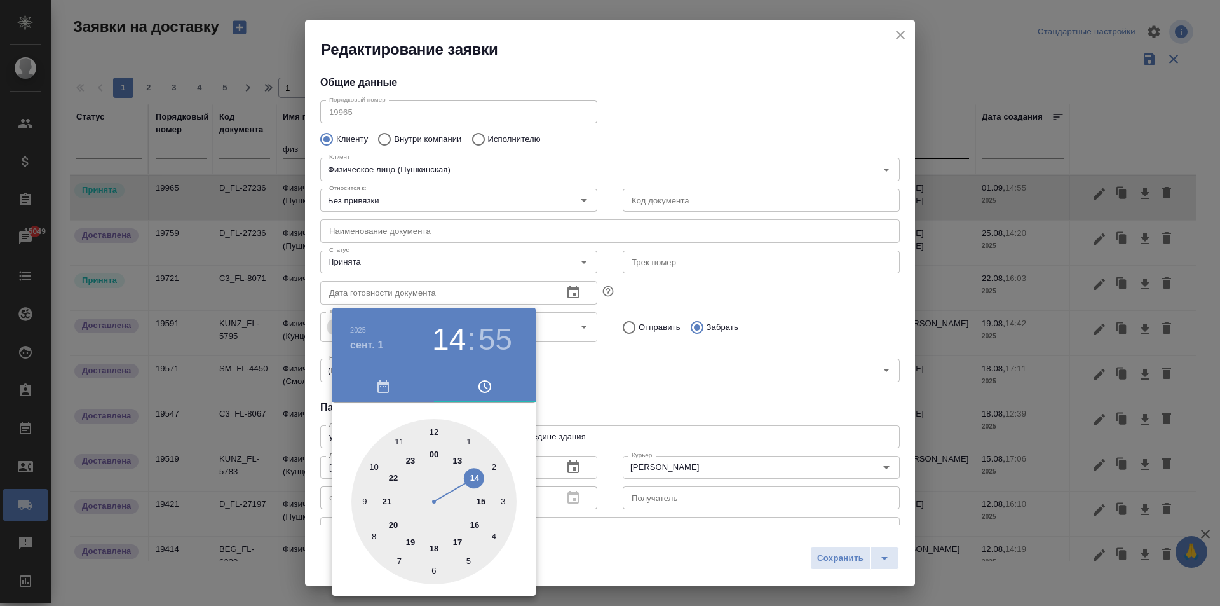
click at [357, 470] on div at bounding box center [433, 501] width 165 height 165
type input "[DATE] 10:55"
click at [672, 422] on div at bounding box center [610, 303] width 1220 height 606
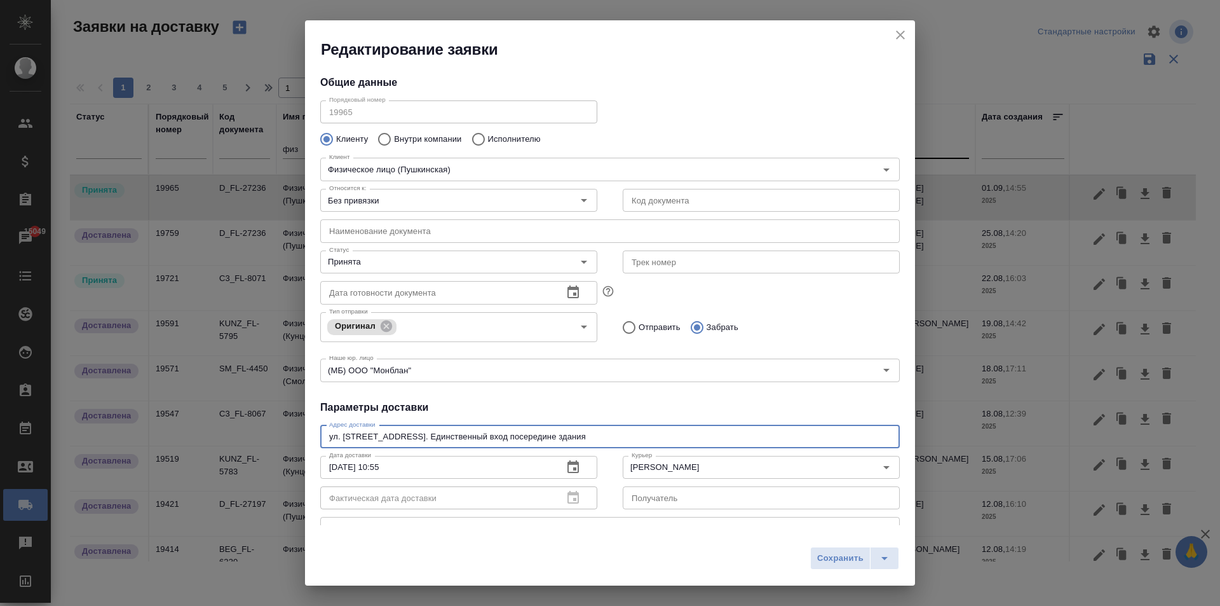
drag, startPoint x: 529, startPoint y: 437, endPoint x: 295, endPoint y: 432, distance: 233.2
click at [295, 432] on div "Редактирование заявки Общие данные Порядковый номер 19965 Порядковый номер Клие…" at bounding box center [610, 303] width 1220 height 606
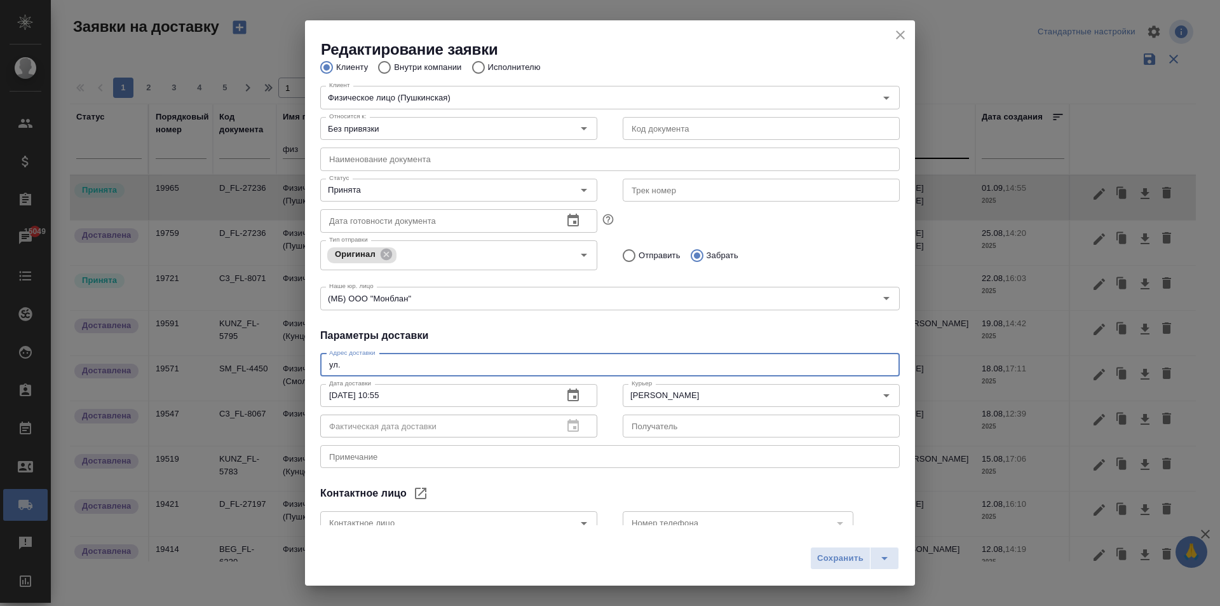
scroll to position [150, 0]
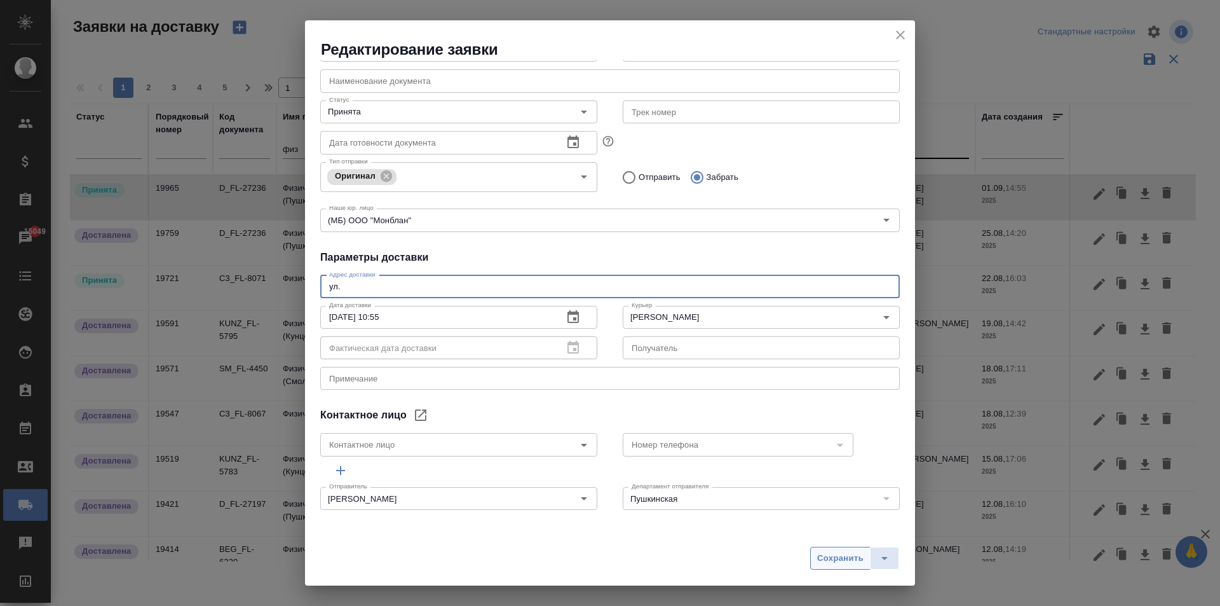
type textarea "ул."
click at [850, 557] on span "Сохранить" at bounding box center [840, 558] width 46 height 15
type input "Заказ"
type textarea "ул. [STREET_ADDRESS]. Единственный вход посередине здания"
type input "[PERSON_NAME] [PERSON_NAME]"
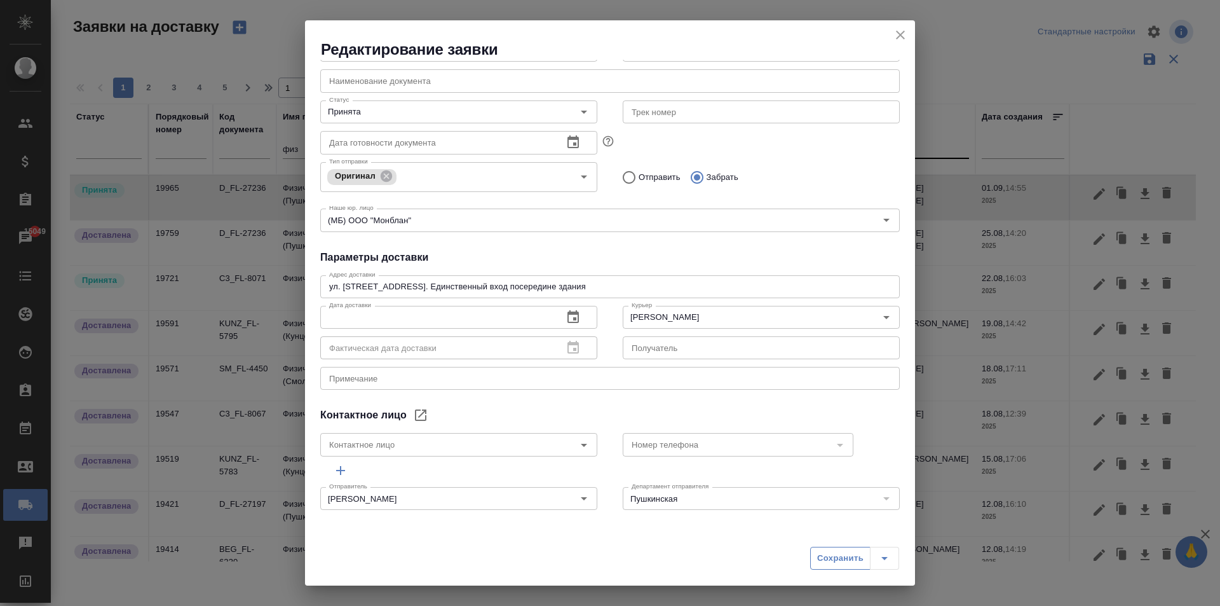
type input "[PERSON_NAME]"
type input "[PHONE_NUMBER]"
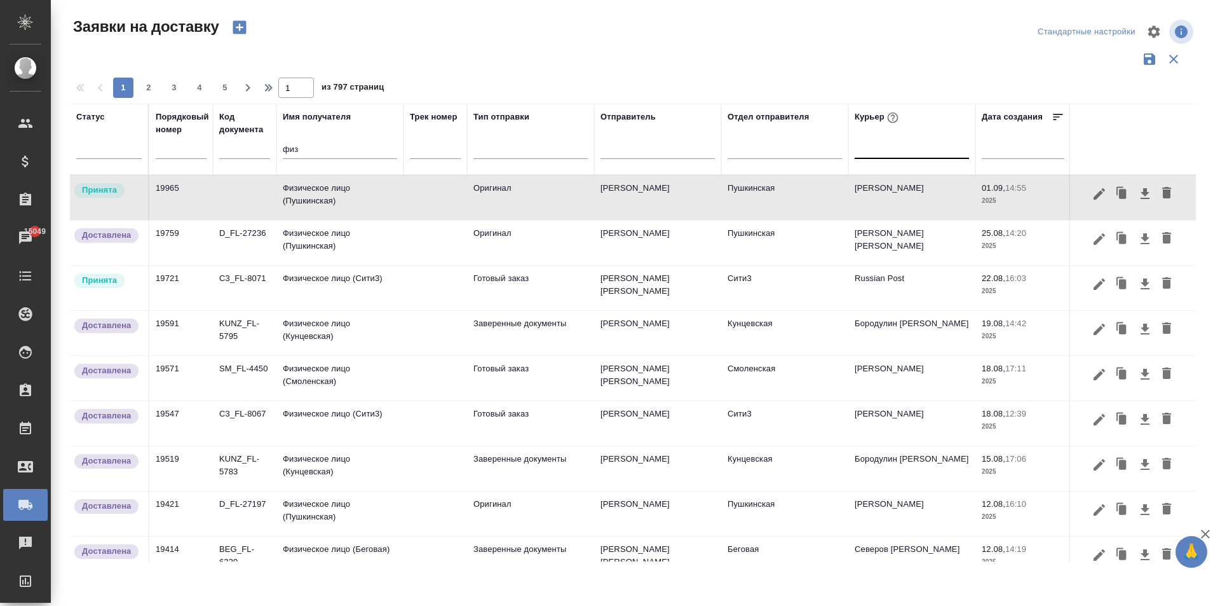
click at [329, 196] on td "Физическое лицо (Пушкинская)" at bounding box center [339, 197] width 127 height 44
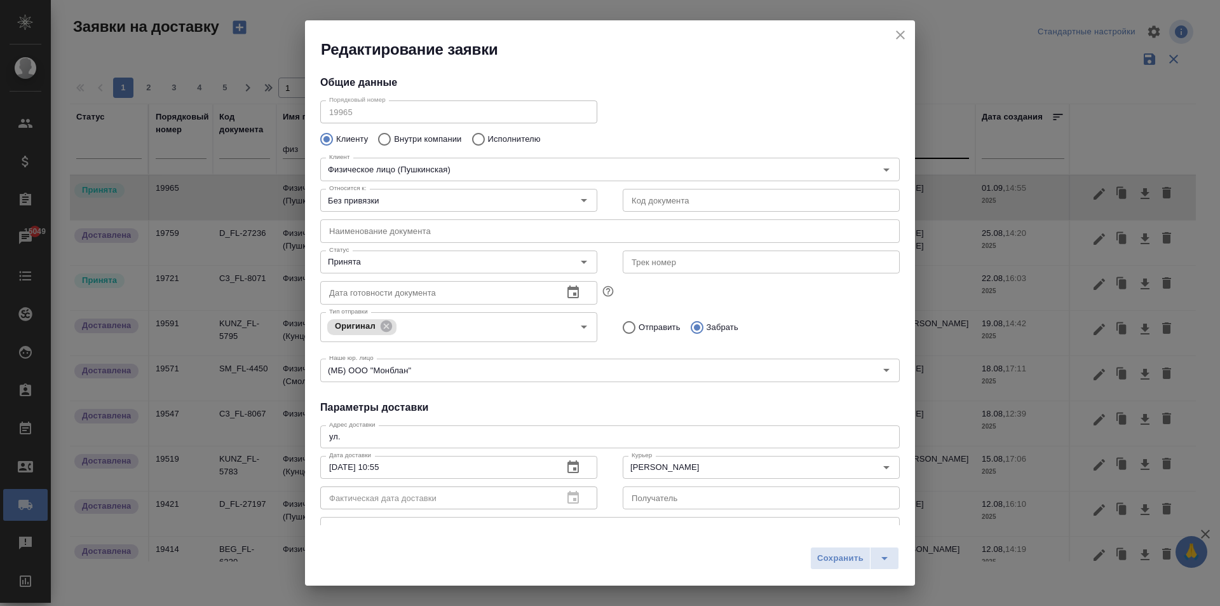
click at [379, 441] on div "ул. x Адрес доставки" at bounding box center [609, 436] width 579 height 23
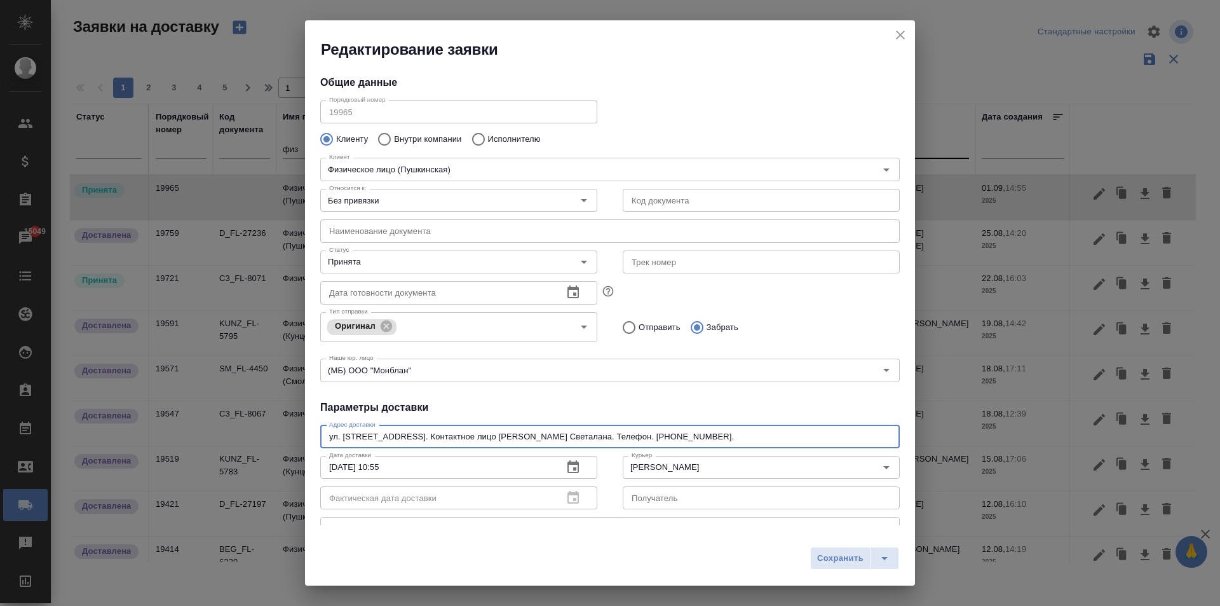
type textarea "ул. [STREET_ADDRESS]. Контактное лицо [PERSON_NAME] Светалана. Телефон. [PHONE_…"
click at [372, 231] on input "text" at bounding box center [609, 230] width 579 height 23
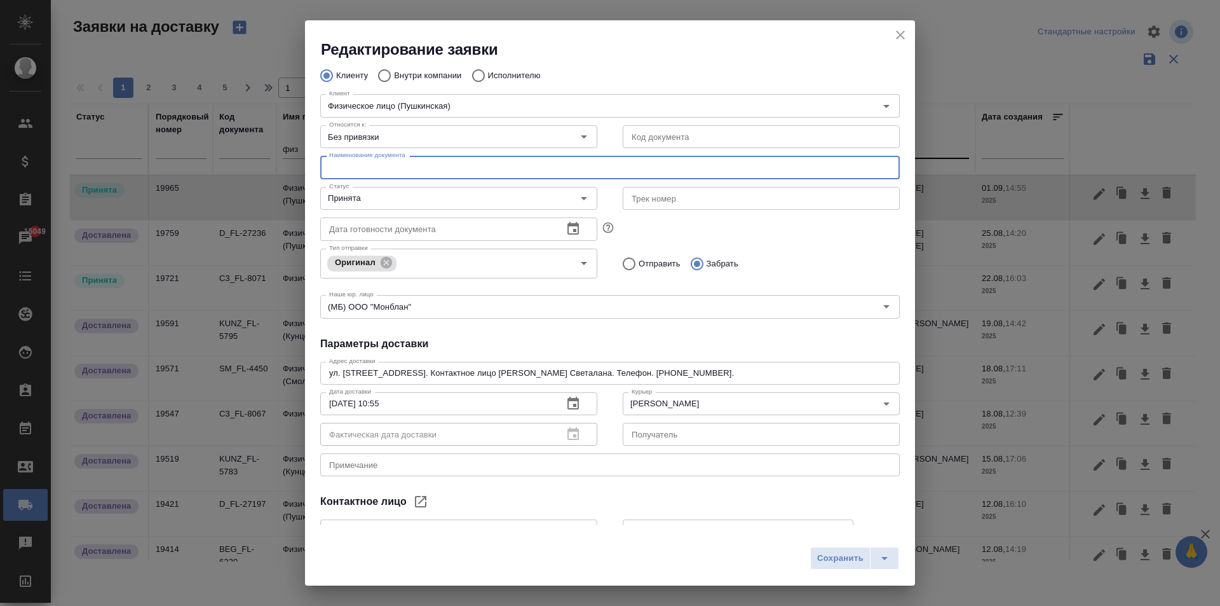
scroll to position [127, 0]
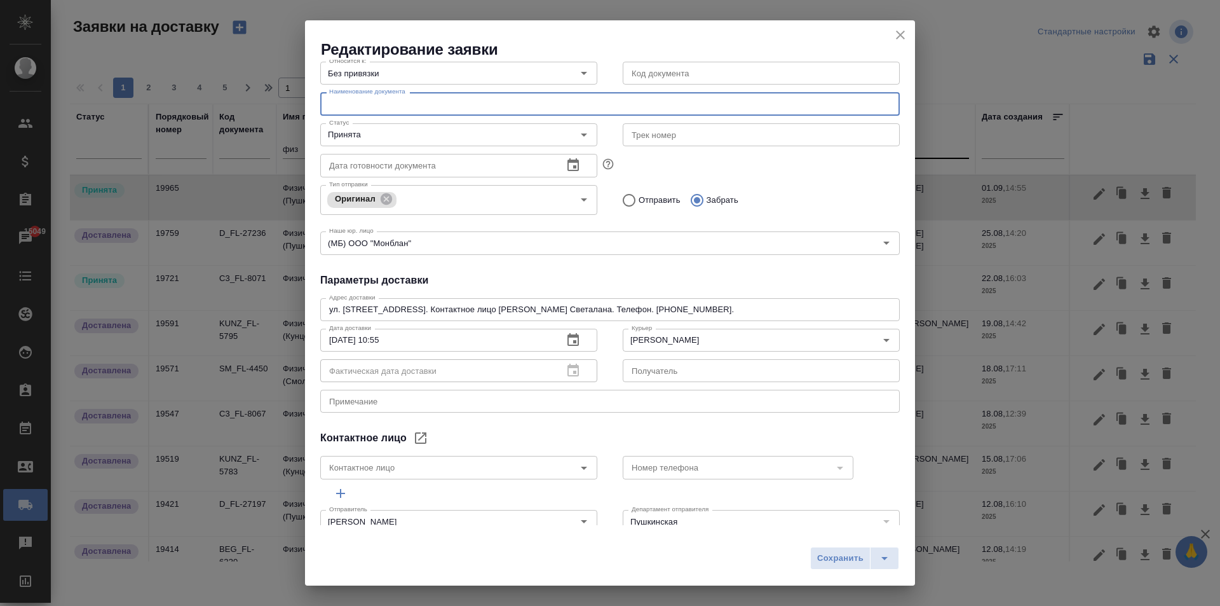
click at [383, 400] on textarea at bounding box center [610, 401] width 562 height 10
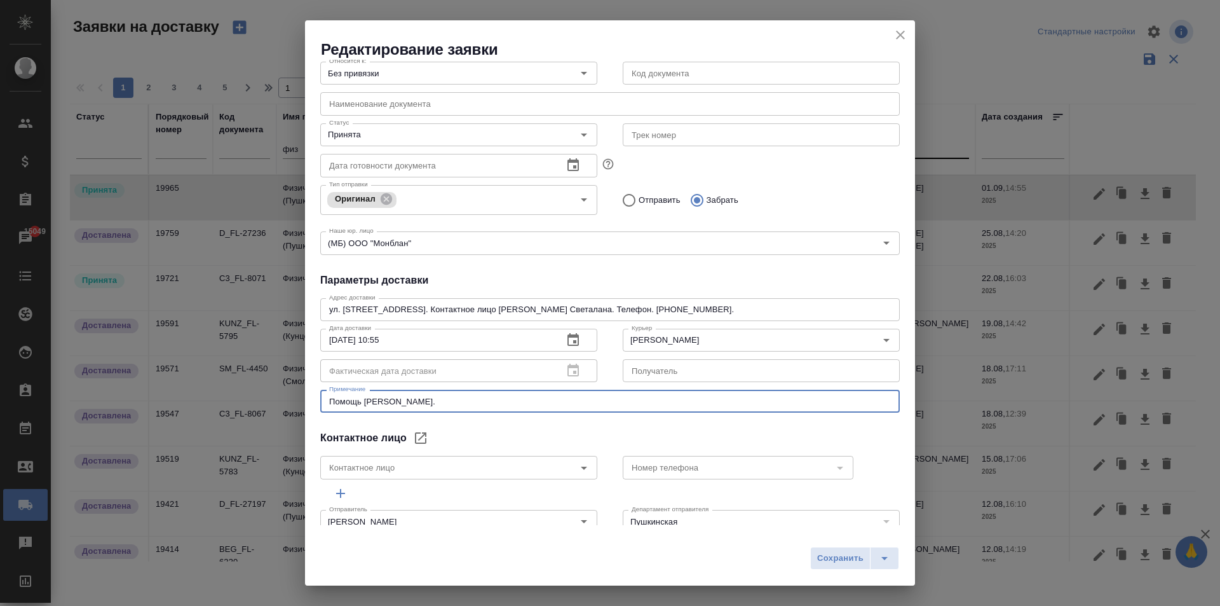
click at [446, 398] on textarea "Помощь [PERSON_NAME]." at bounding box center [610, 401] width 562 height 10
type textarea "Помощь [PERSON_NAME]."
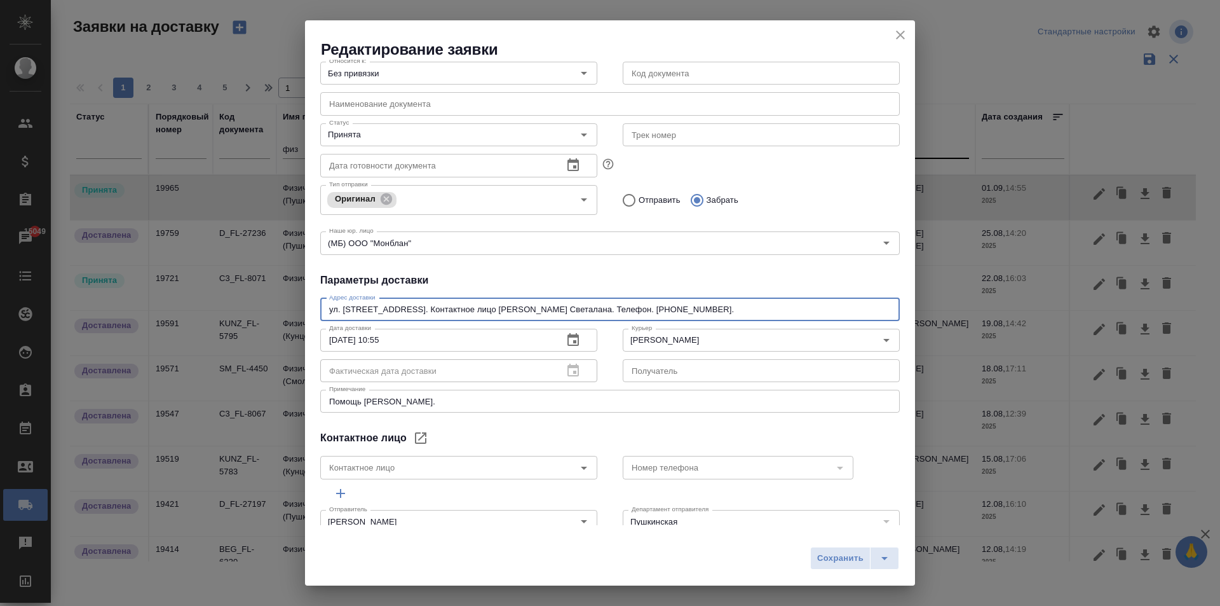
click at [774, 313] on textarea "ул. [STREET_ADDRESS]. Контактное лицо [PERSON_NAME] Светалана. Телефон. [PHONE_…" at bounding box center [610, 309] width 562 height 10
click at [450, 403] on textarea "Помощь [PERSON_NAME]." at bounding box center [610, 401] width 562 height 10
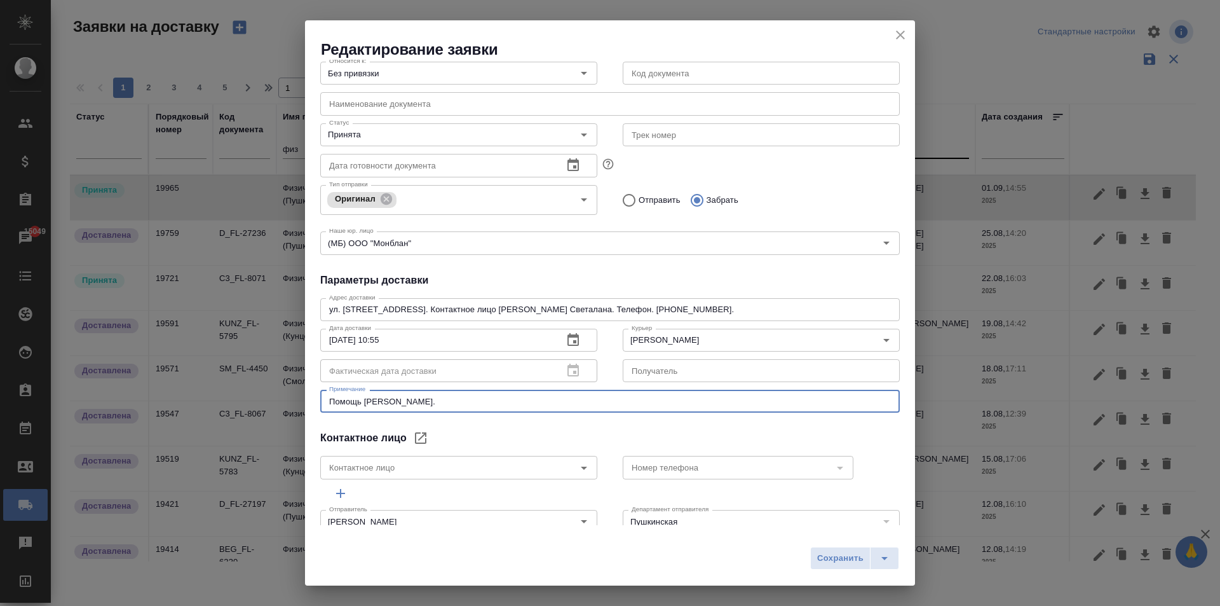
click at [457, 407] on div "Помощь [PERSON_NAME]. x Примечание" at bounding box center [609, 400] width 579 height 23
click at [650, 312] on textarea "ул. [STREET_ADDRESS]. Контактное лицо [PERSON_NAME] Светалана. Телефон. [PHONE_…" at bounding box center [610, 309] width 562 height 10
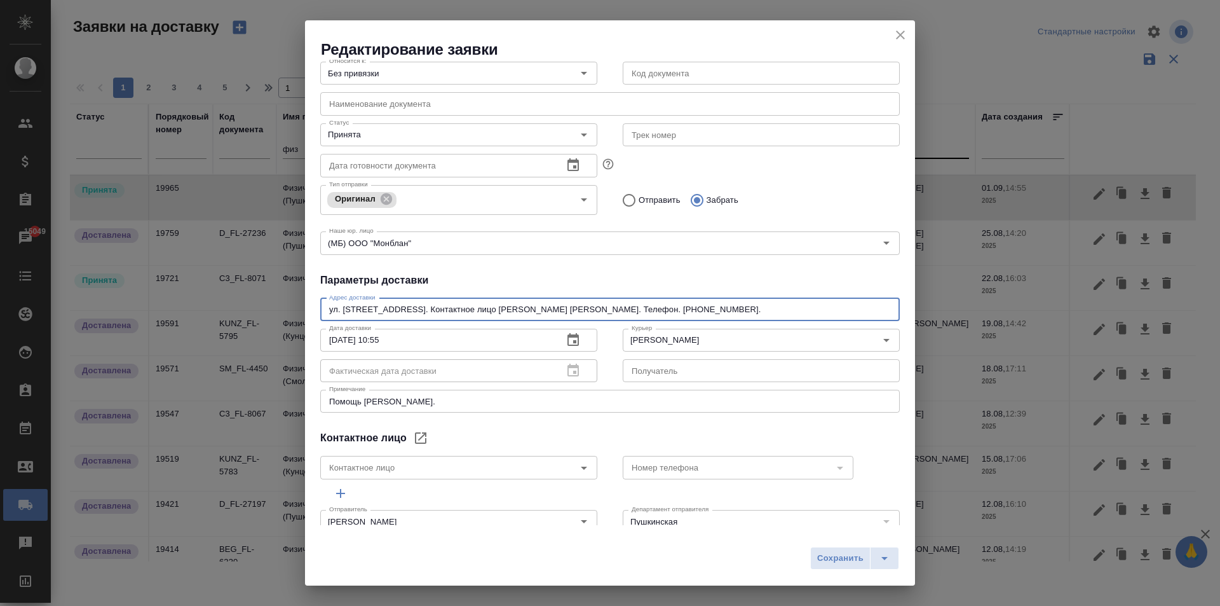
click at [410, 307] on textarea "ул. [STREET_ADDRESS]. Контактное лицо [PERSON_NAME] [PERSON_NAME]. Телефон. [PH…" at bounding box center [610, 309] width 562 height 10
click at [707, 308] on textarea "ул. [STREET_ADDRESS]. Контактное лицо [PERSON_NAME] [PERSON_NAME]. Телефон. [PH…" at bounding box center [610, 309] width 562 height 10
type textarea "ул. [STREET_ADDRESS]. Контактное лицо [PERSON_NAME] [PERSON_NAME]. Телефон тел.…"
click at [844, 552] on span "Сохранить" at bounding box center [840, 558] width 46 height 15
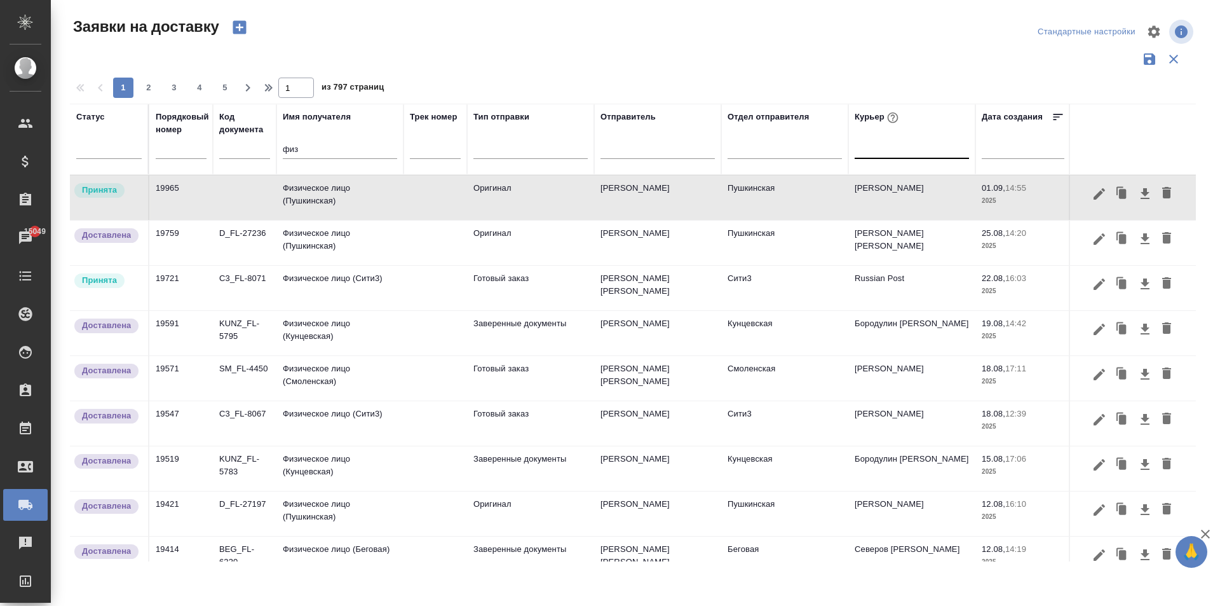
click at [332, 199] on td "Физическое лицо (Пушкинская)" at bounding box center [339, 197] width 127 height 44
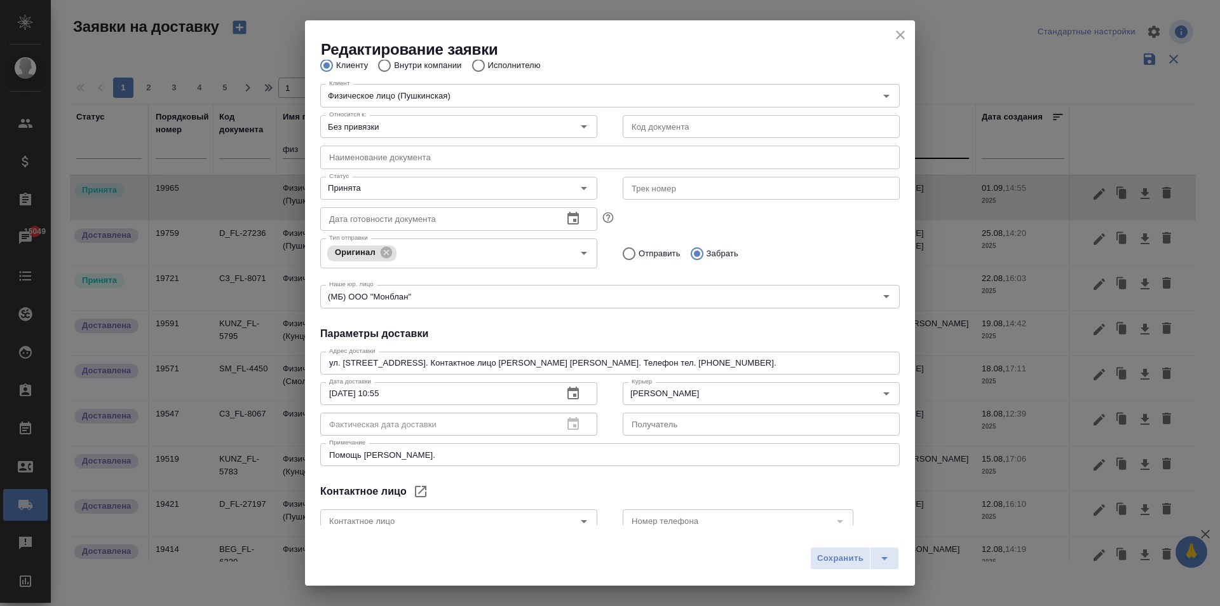
scroll to position [0, 0]
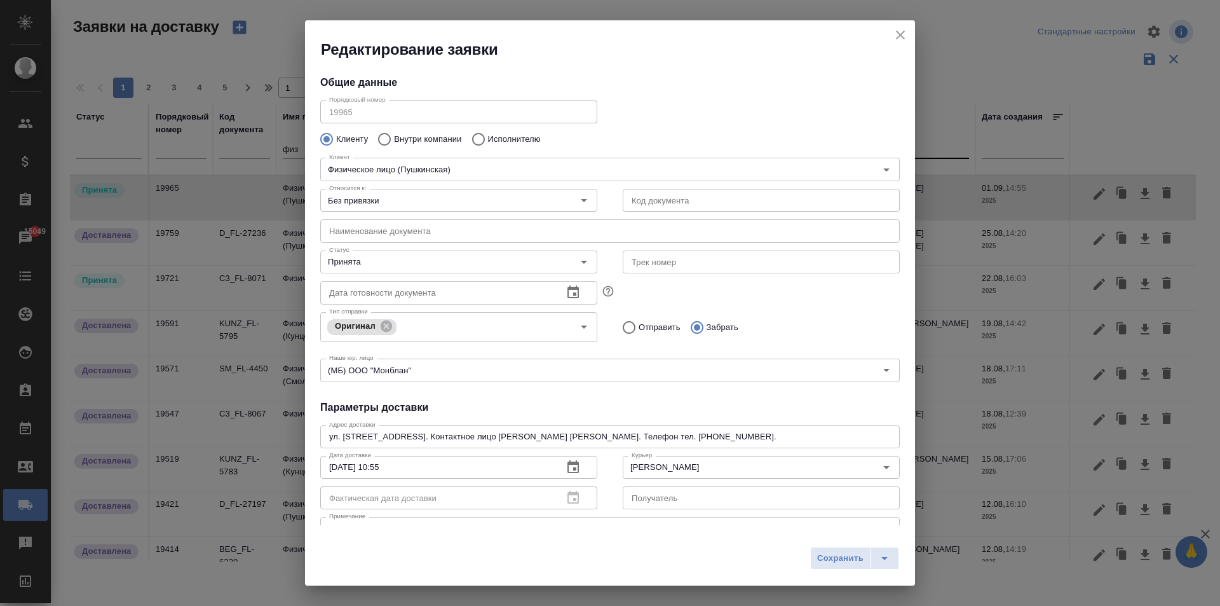
click at [900, 39] on icon "close" at bounding box center [900, 34] width 15 height 15
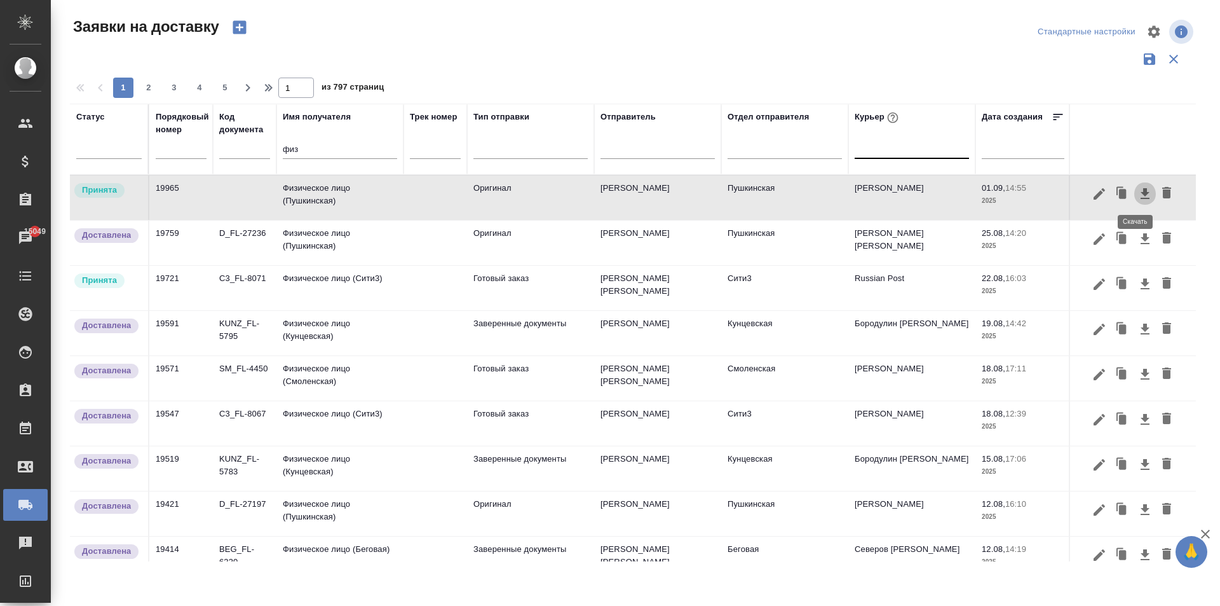
click at [1137, 190] on icon "button" at bounding box center [1144, 193] width 15 height 15
click at [341, 190] on td "Физическое лицо (Пушкинская)" at bounding box center [339, 197] width 127 height 44
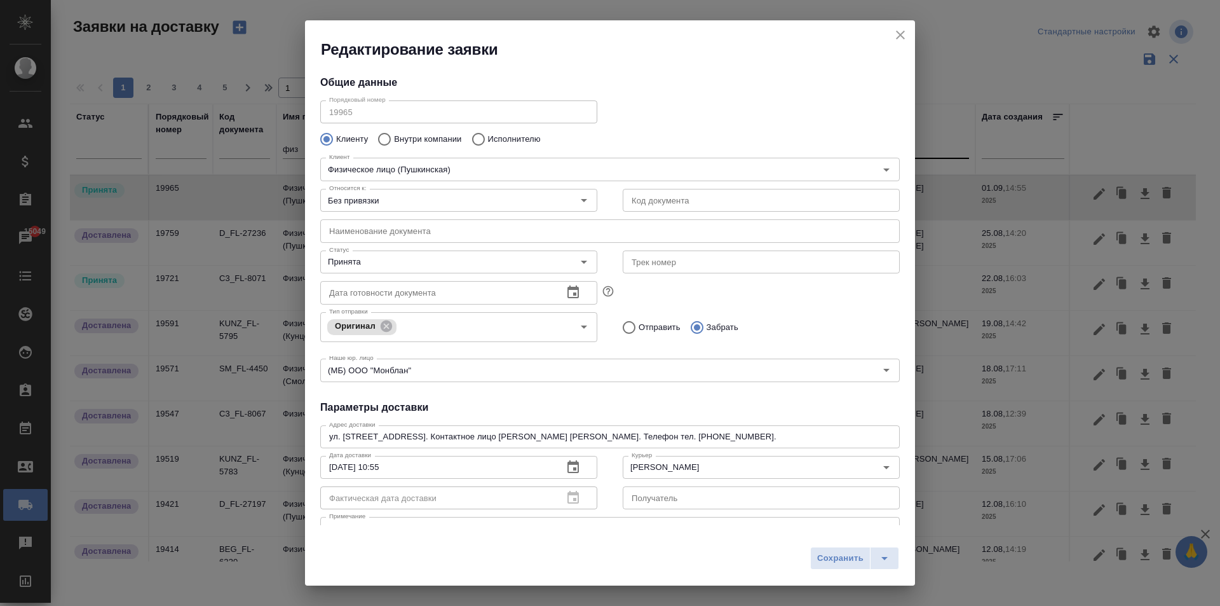
type input "[PERSON_NAME]"
click at [352, 257] on input "Принята" at bounding box center [437, 261] width 227 height 15
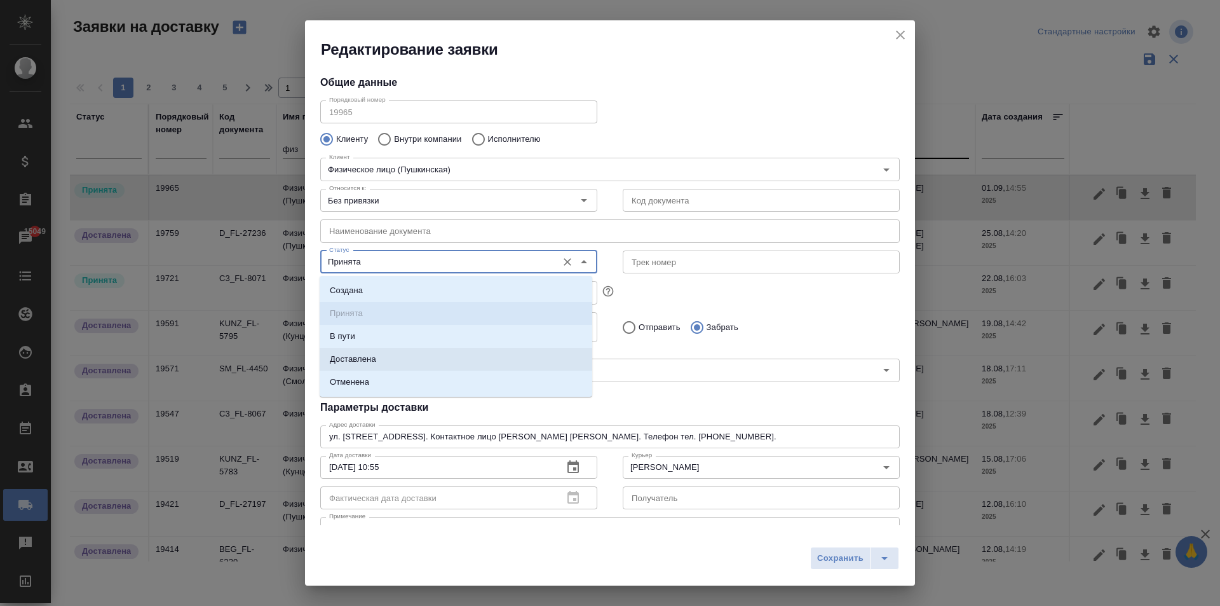
click at [372, 359] on p "Доставлена" at bounding box center [353, 359] width 46 height 13
type input "Доставлена"
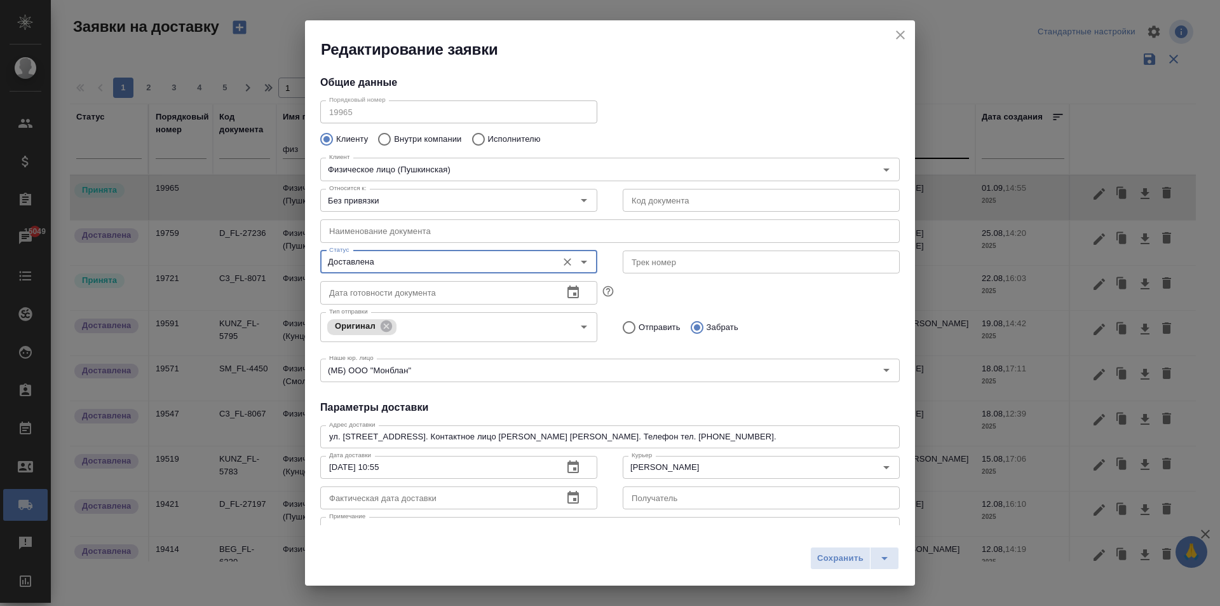
click at [574, 503] on icon "button" at bounding box center [572, 497] width 11 height 13
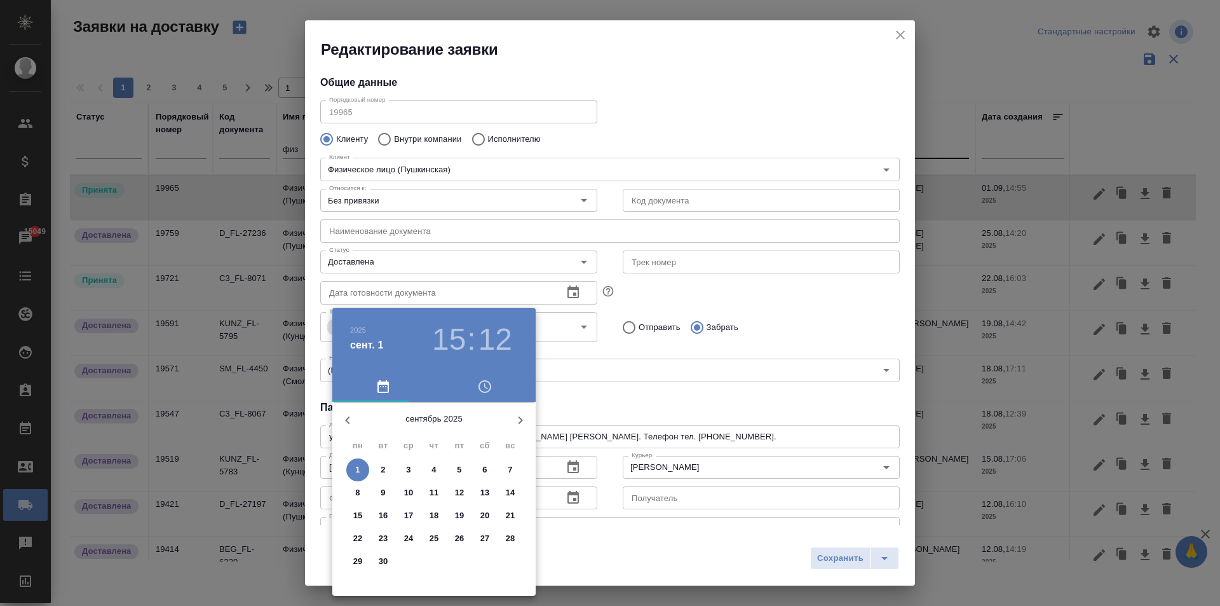
click at [355, 465] on span "1" at bounding box center [357, 469] width 23 height 13
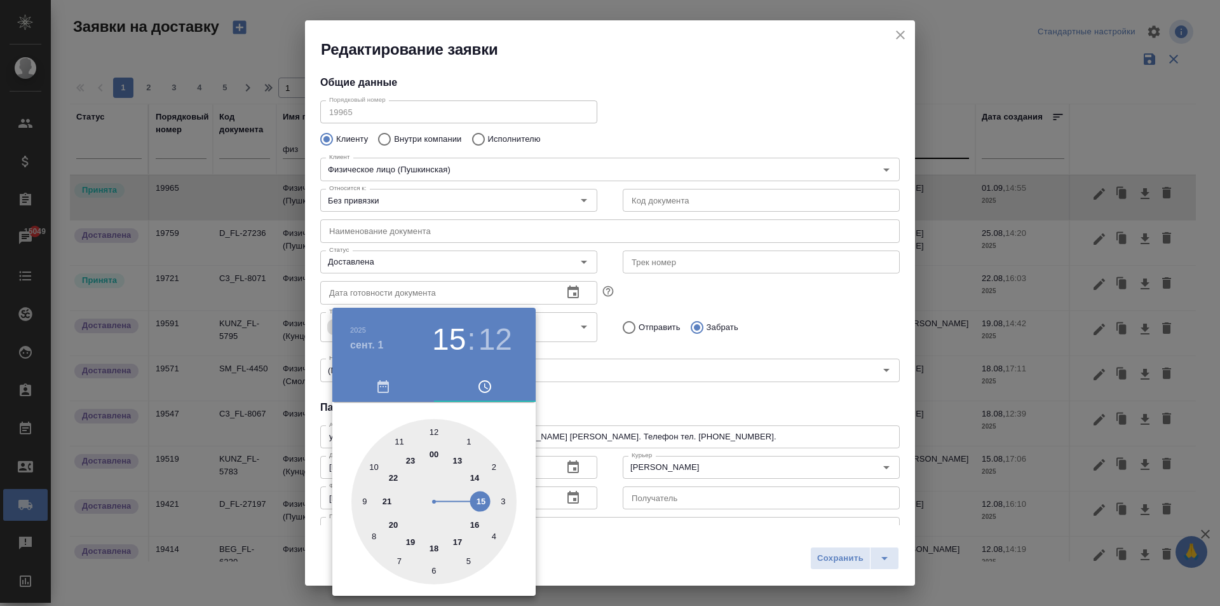
type input "[DATE] 15:12"
click at [839, 561] on div at bounding box center [610, 303] width 1220 height 606
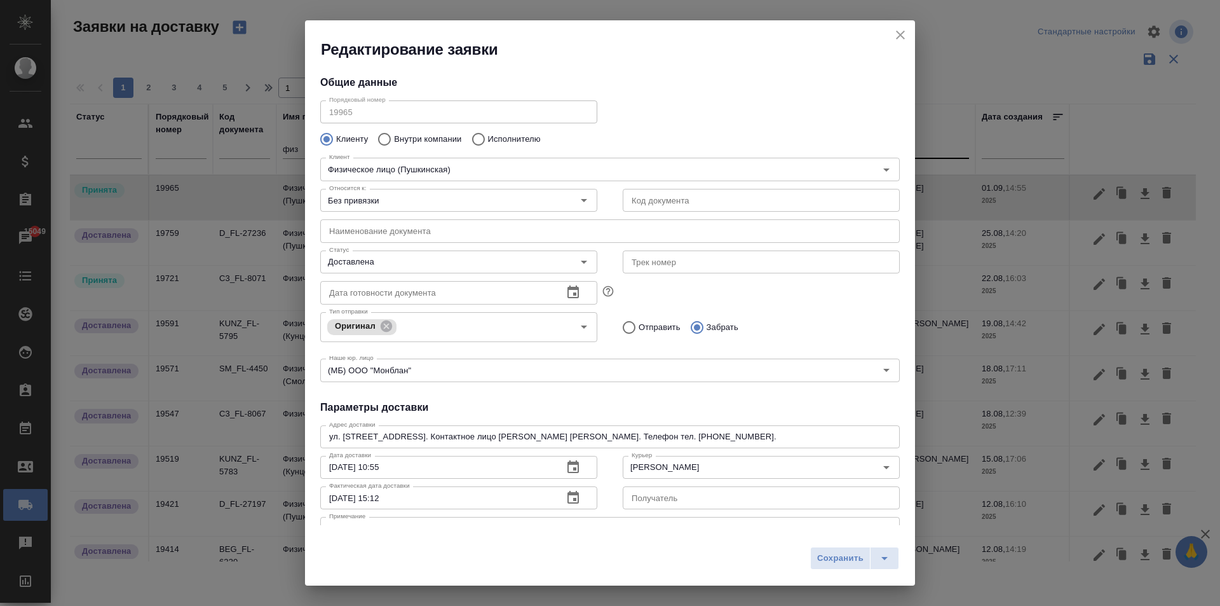
click at [841, 555] on span "Сохранить" at bounding box center [840, 558] width 46 height 15
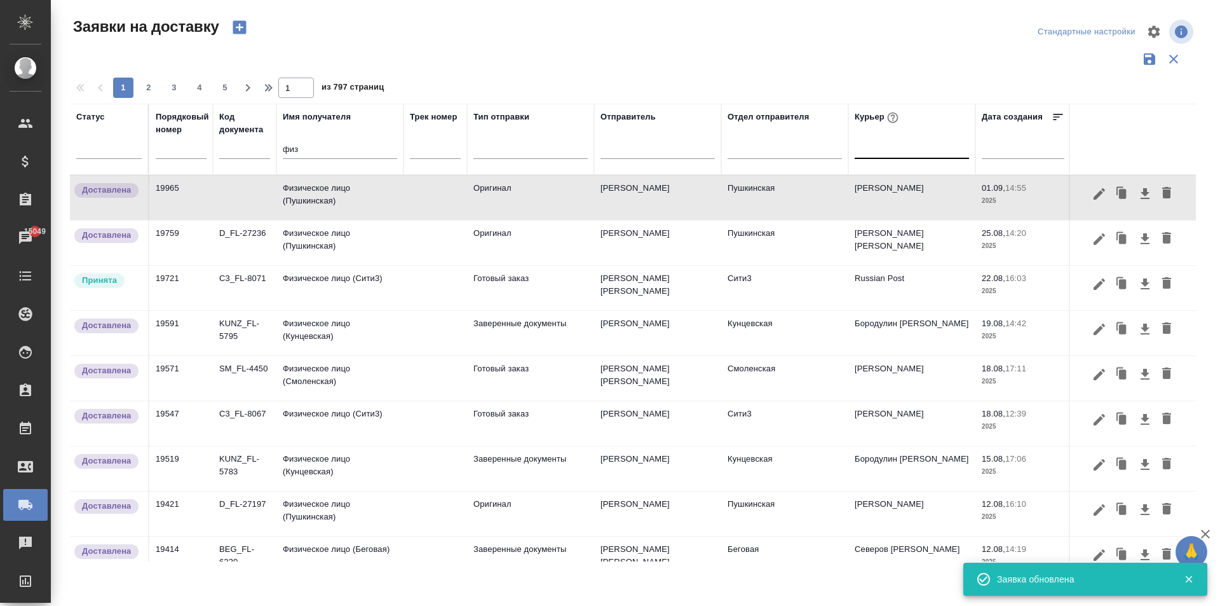
click at [332, 199] on td "Физическое лицо (Пушкинская)" at bounding box center [339, 197] width 127 height 44
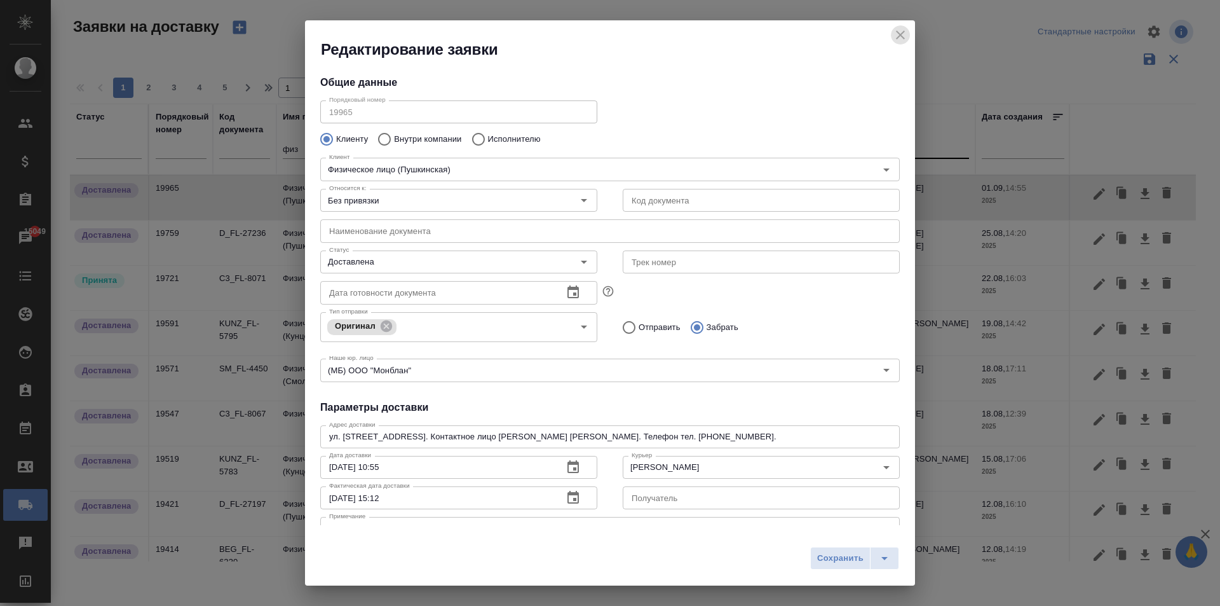
click at [898, 34] on icon "close" at bounding box center [900, 34] width 9 height 9
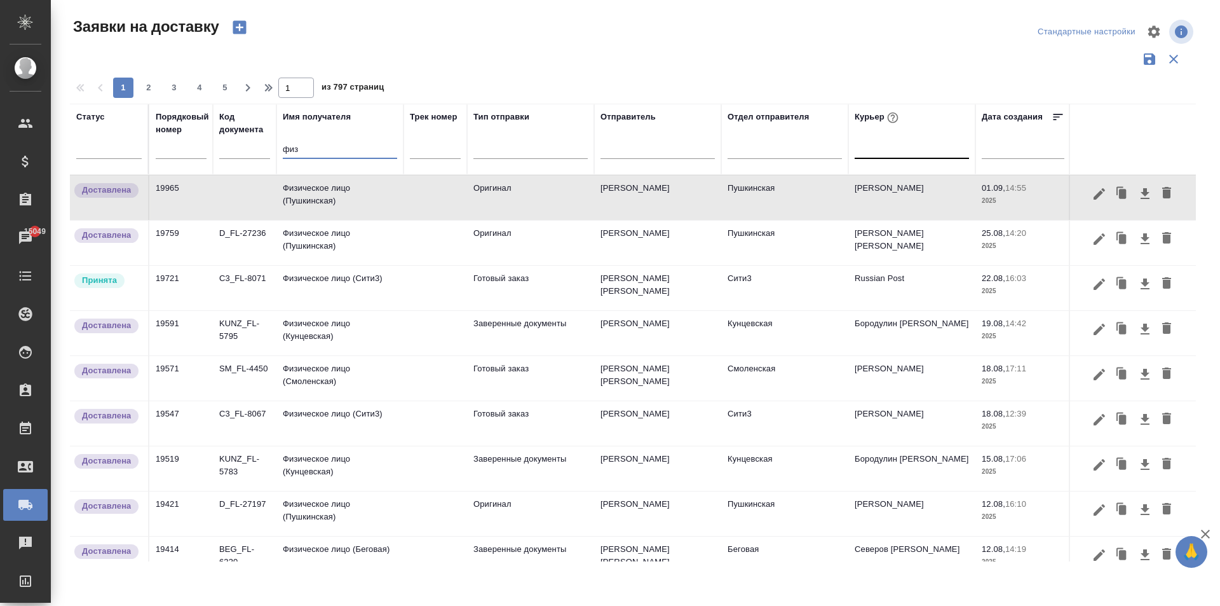
drag, startPoint x: 304, startPoint y: 146, endPoint x: 222, endPoint y: 149, distance: 82.0
click at [222, 149] on tr "Статус Порядковый номер Код документа Имя получателя физ Трек номер Тип отправк…" at bounding box center [729, 139] width 1318 height 71
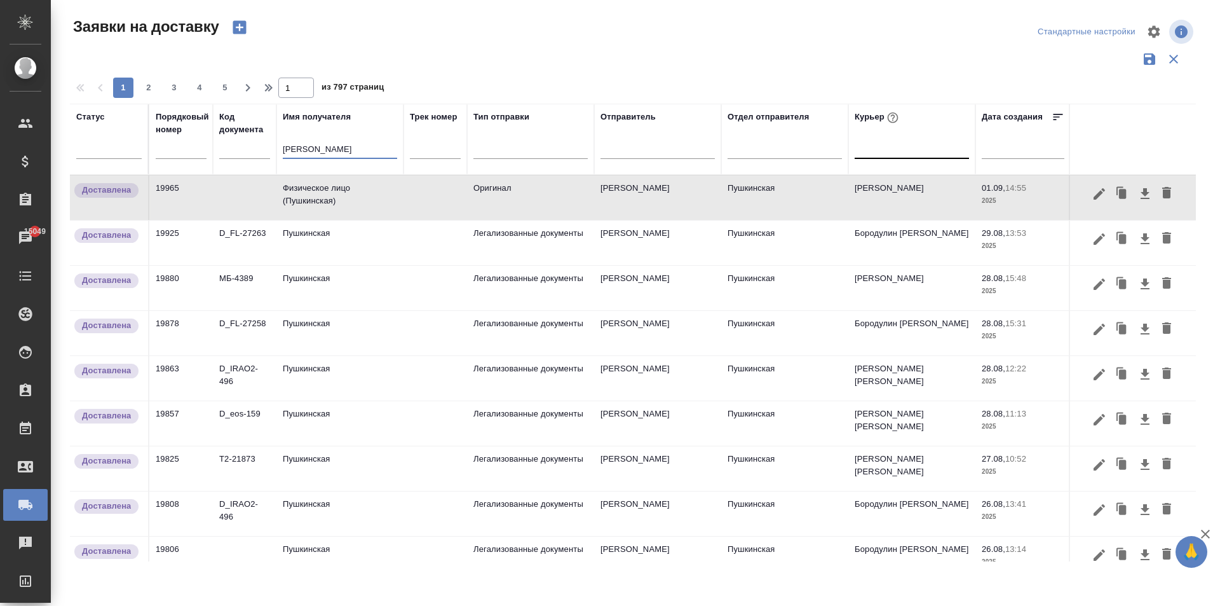
type input "[PERSON_NAME]"
click at [334, 242] on td "Пушкинская" at bounding box center [339, 242] width 127 height 44
